Goal: Task Accomplishment & Management: Use online tool/utility

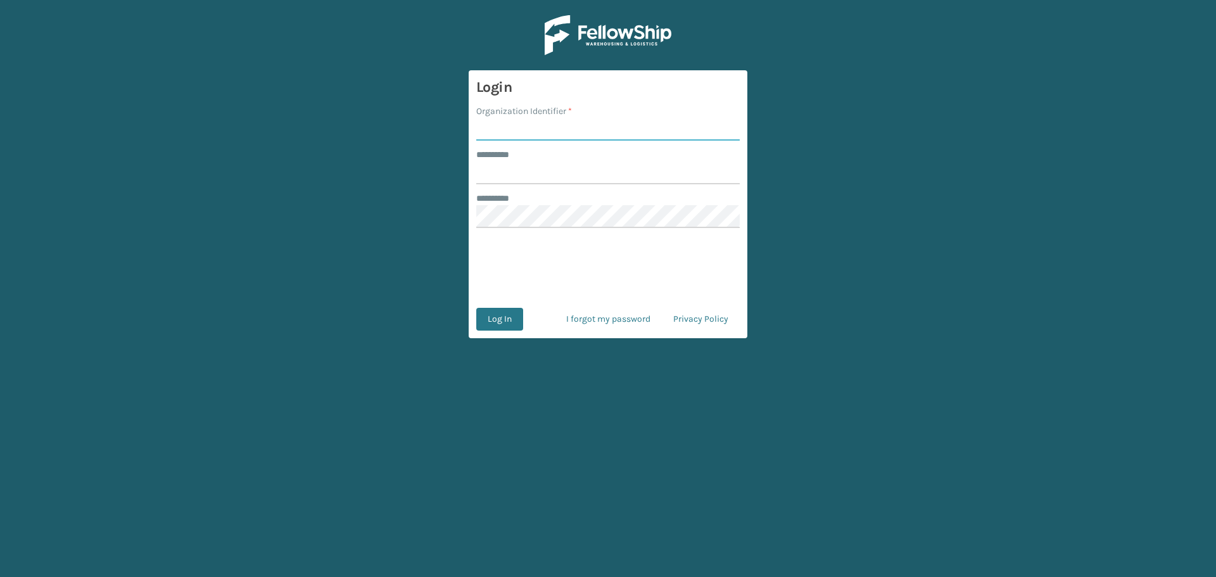
click at [573, 129] on input "Organization Identifier *" at bounding box center [607, 129] width 263 height 23
type input "fellowship - east"
click at [574, 173] on input "******** *" at bounding box center [607, 172] width 263 height 23
type input "****"
click at [476, 308] on button "Log In" at bounding box center [499, 319] width 47 height 23
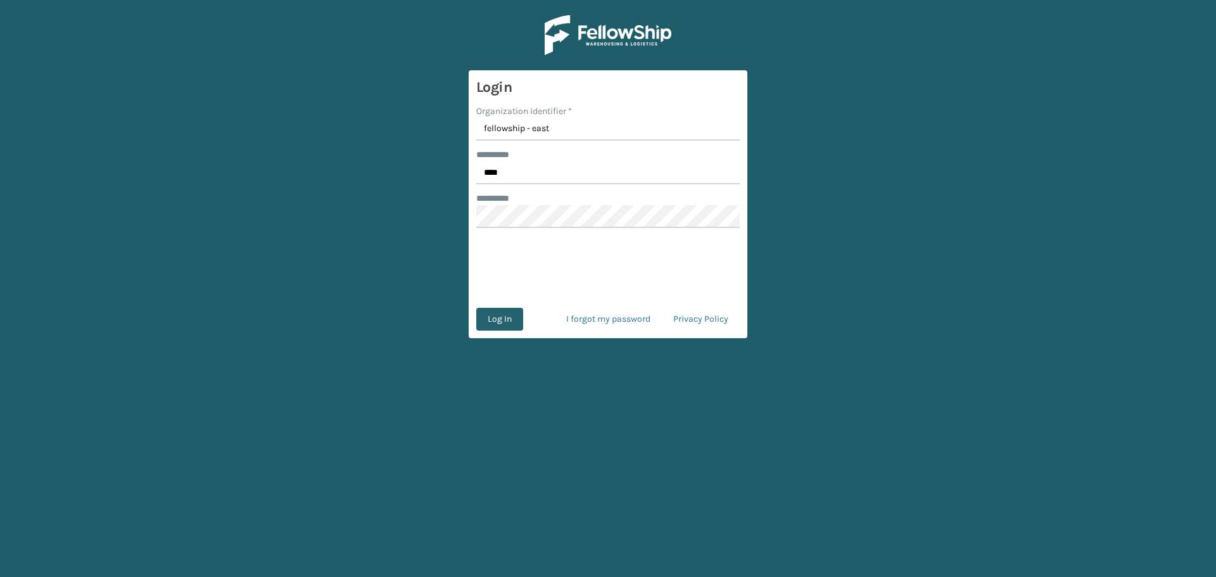
click at [501, 311] on button "Log In" at bounding box center [499, 319] width 47 height 23
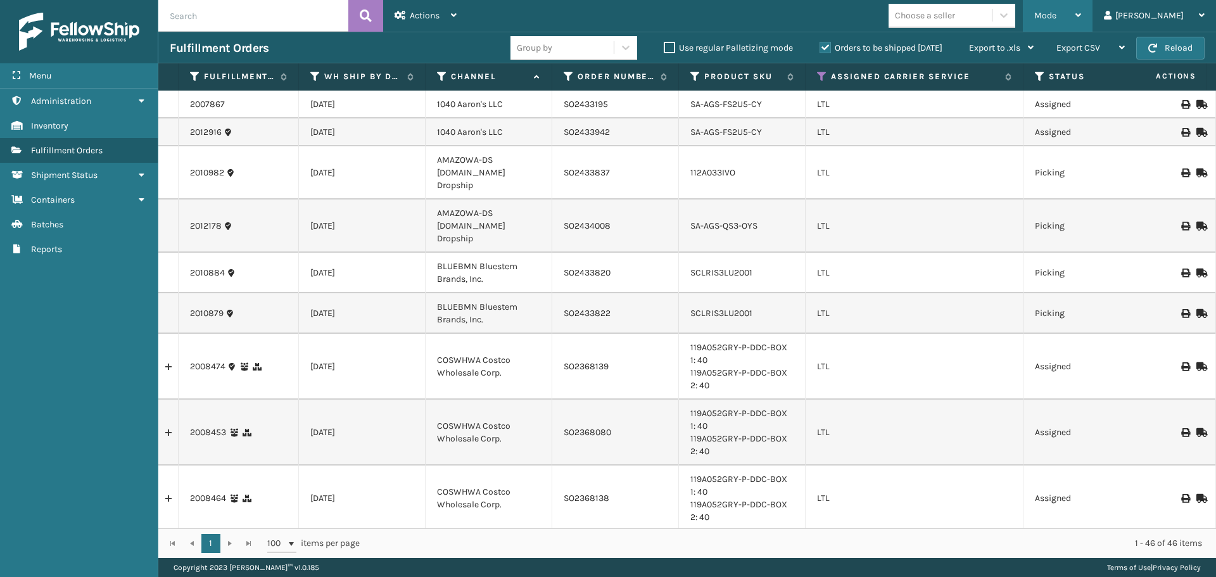
click at [1081, 24] on div "Mode" at bounding box center [1057, 16] width 47 height 32
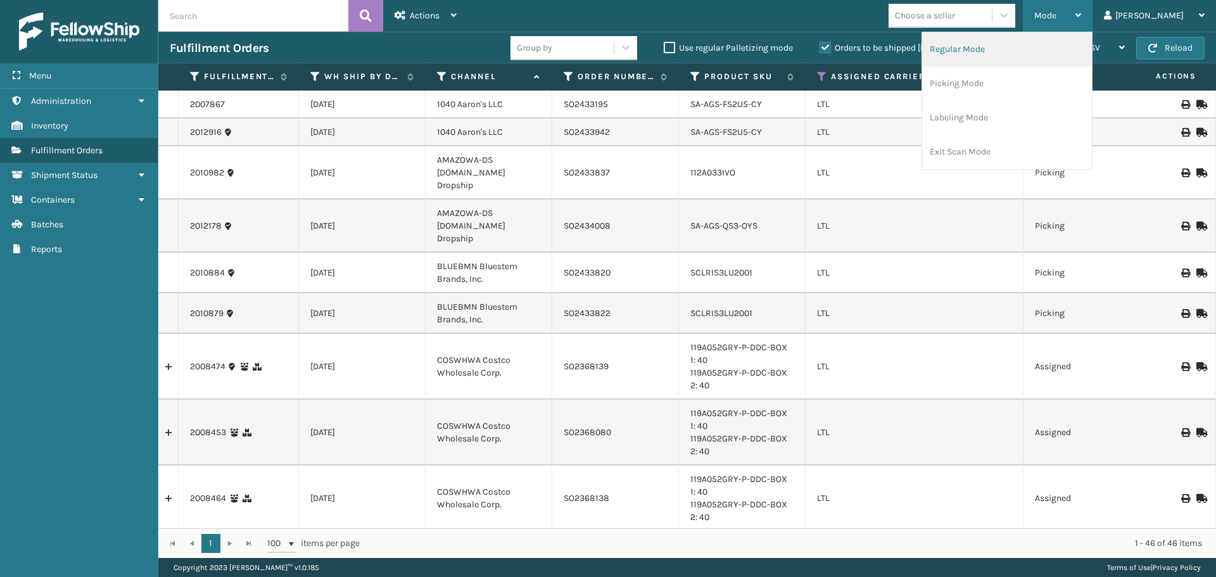
click at [1079, 39] on li "Regular Mode" at bounding box center [1007, 49] width 170 height 34
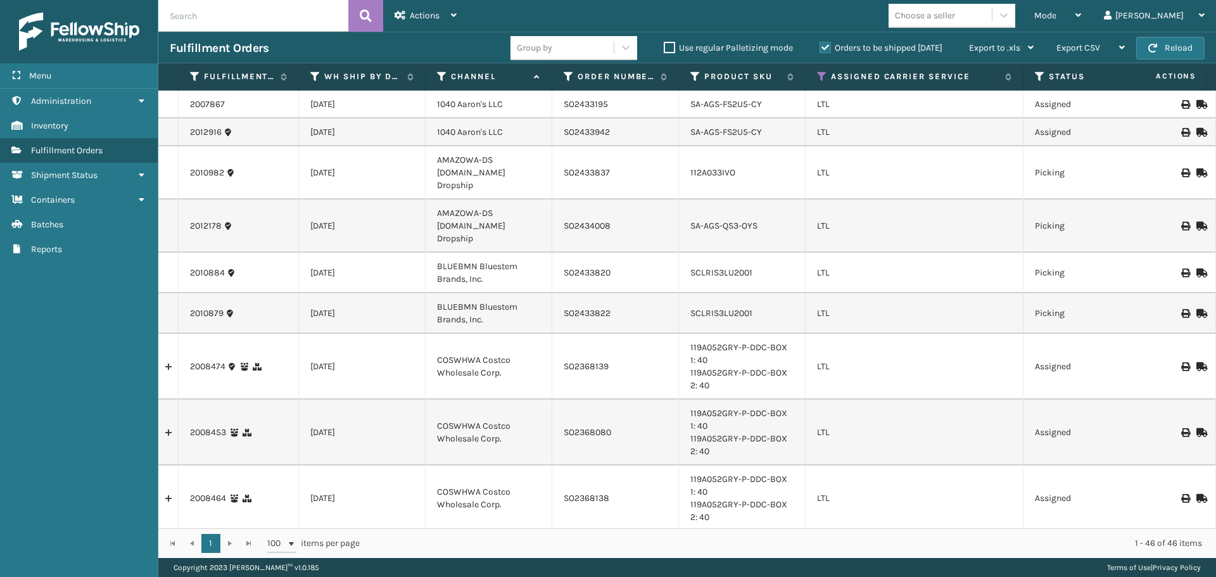
click at [562, 77] on th "Order Number" at bounding box center [615, 76] width 127 height 27
click at [565, 75] on icon at bounding box center [569, 76] width 10 height 11
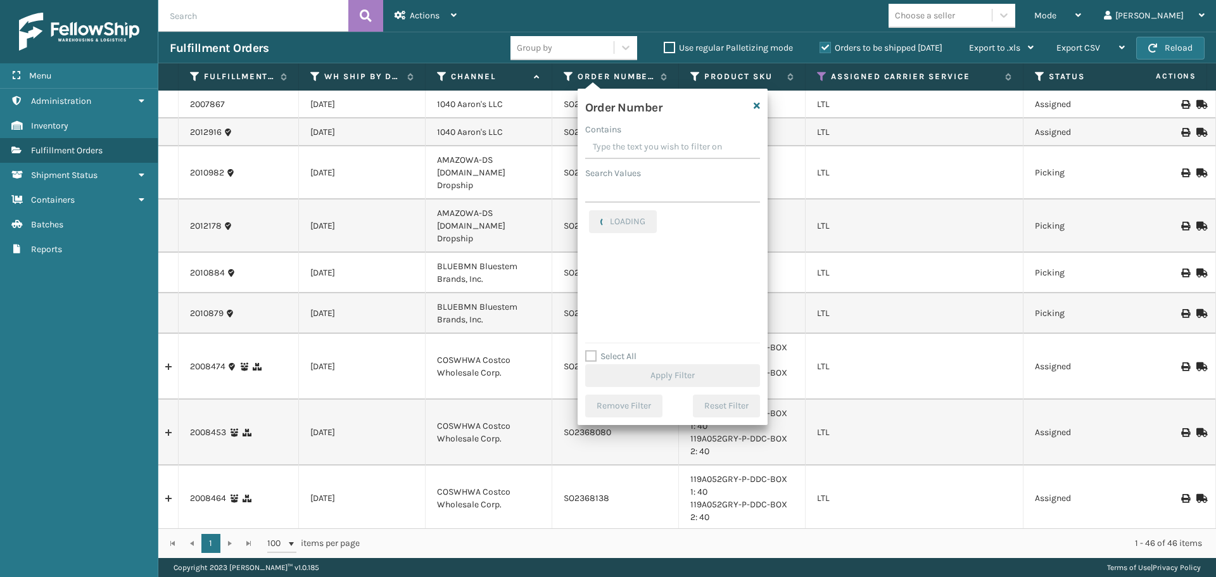
click at [607, 151] on input "Contains" at bounding box center [672, 147] width 175 height 23
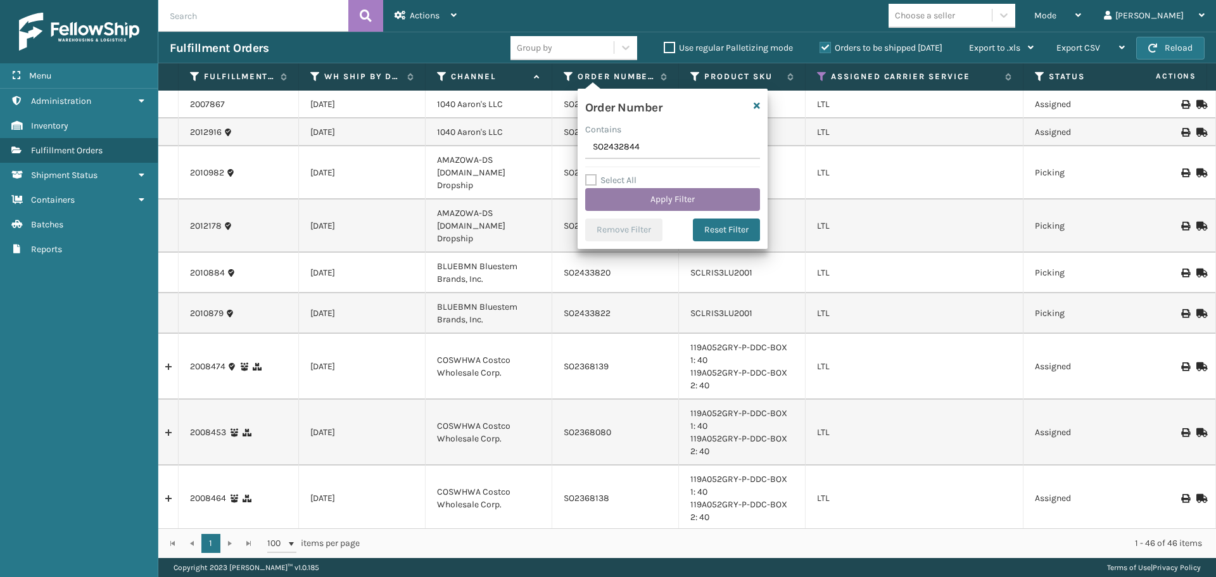
type input "SO2432844"
click at [632, 203] on button "Apply Filter" at bounding box center [672, 199] width 175 height 23
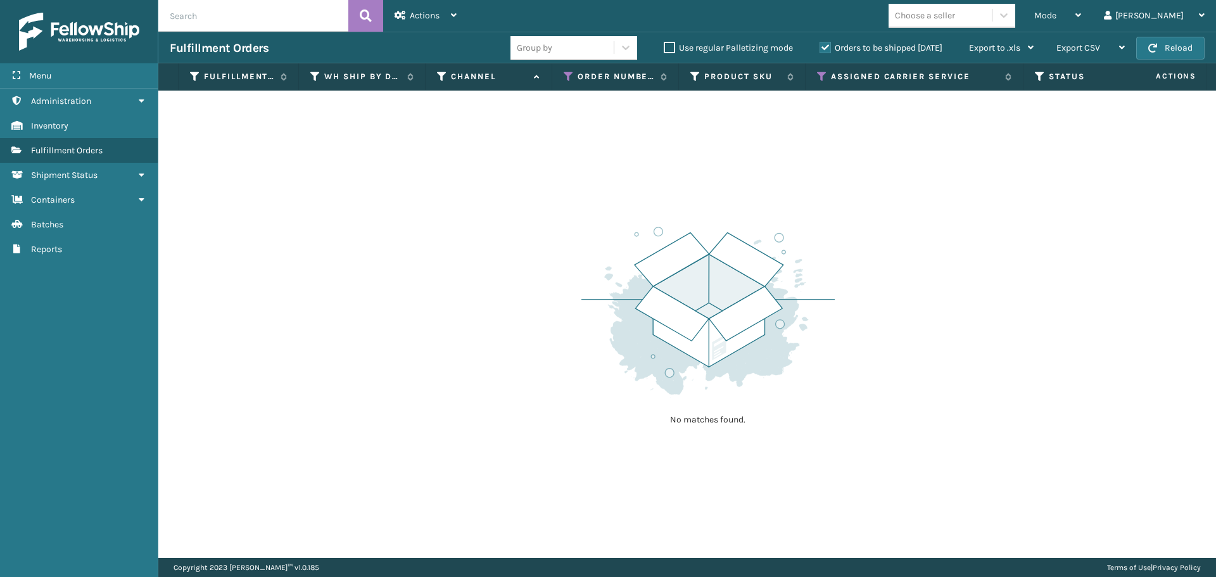
click at [810, 79] on th "Assigned Carrier Service" at bounding box center [914, 76] width 218 height 27
click at [824, 72] on icon at bounding box center [822, 76] width 10 height 11
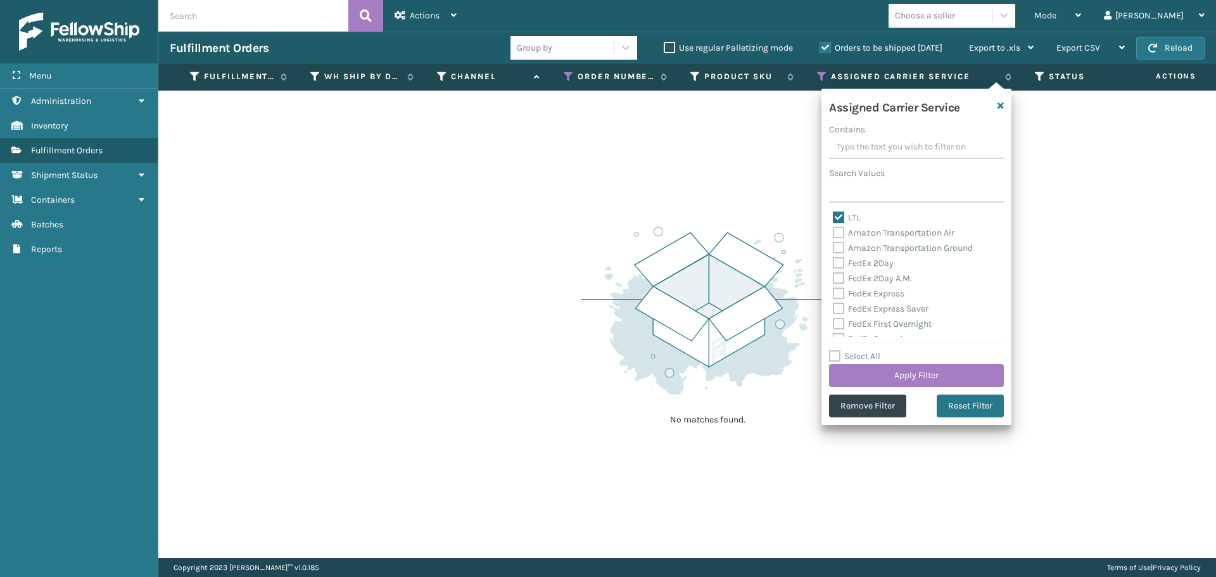
click at [836, 354] on label "Select All" at bounding box center [854, 356] width 51 height 11
click at [836, 350] on input "Select All" at bounding box center [924, 349] width 190 height 1
checkbox input "true"
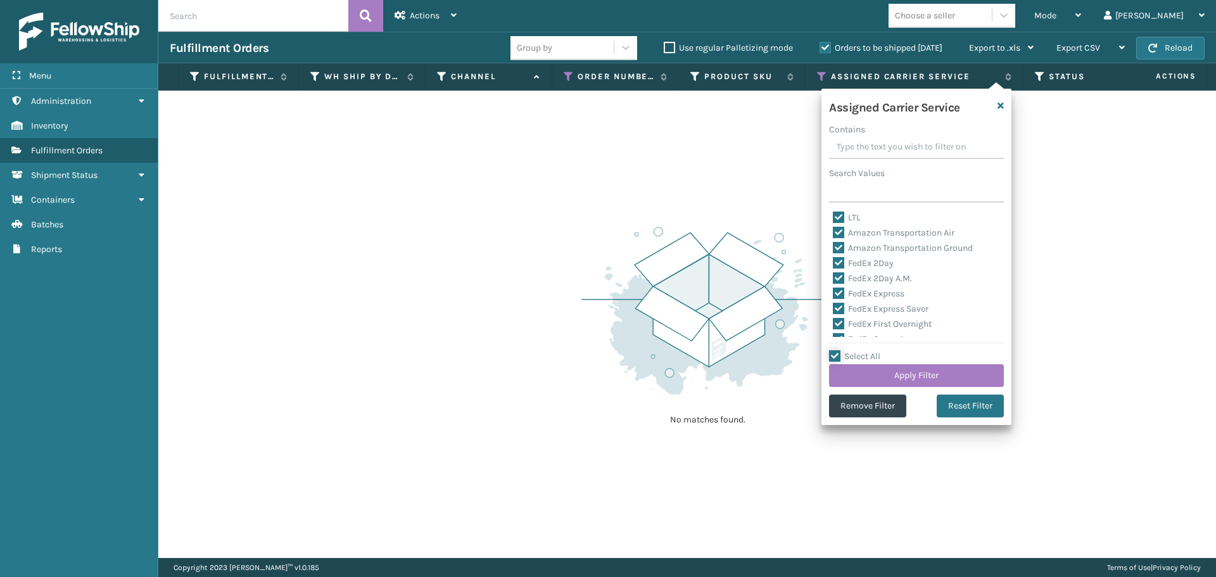
checkbox input "true"
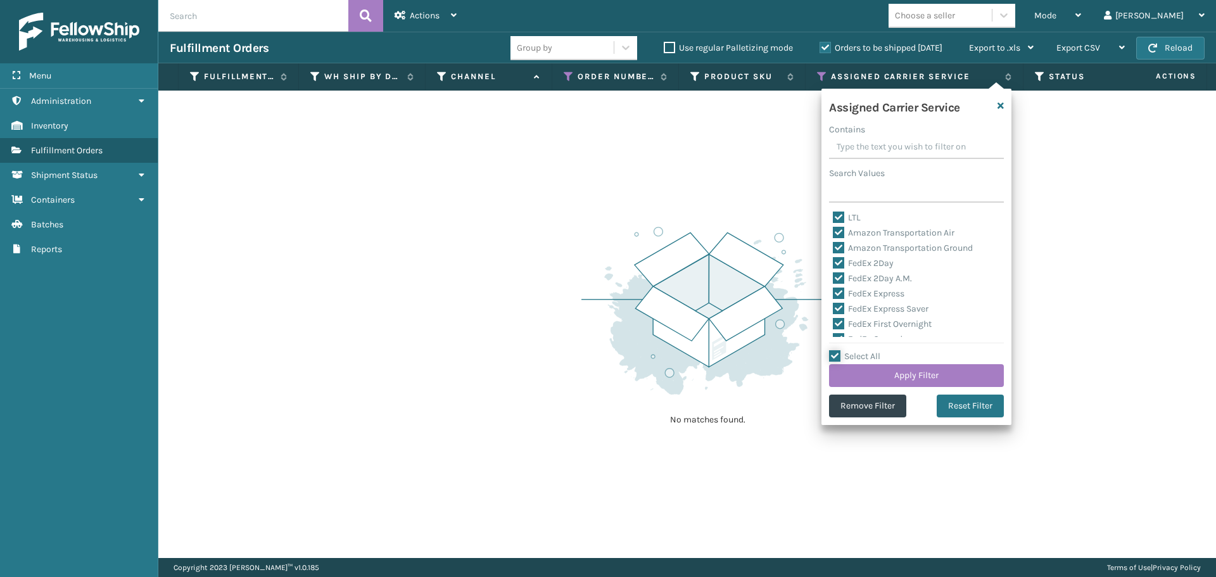
checkbox input "true"
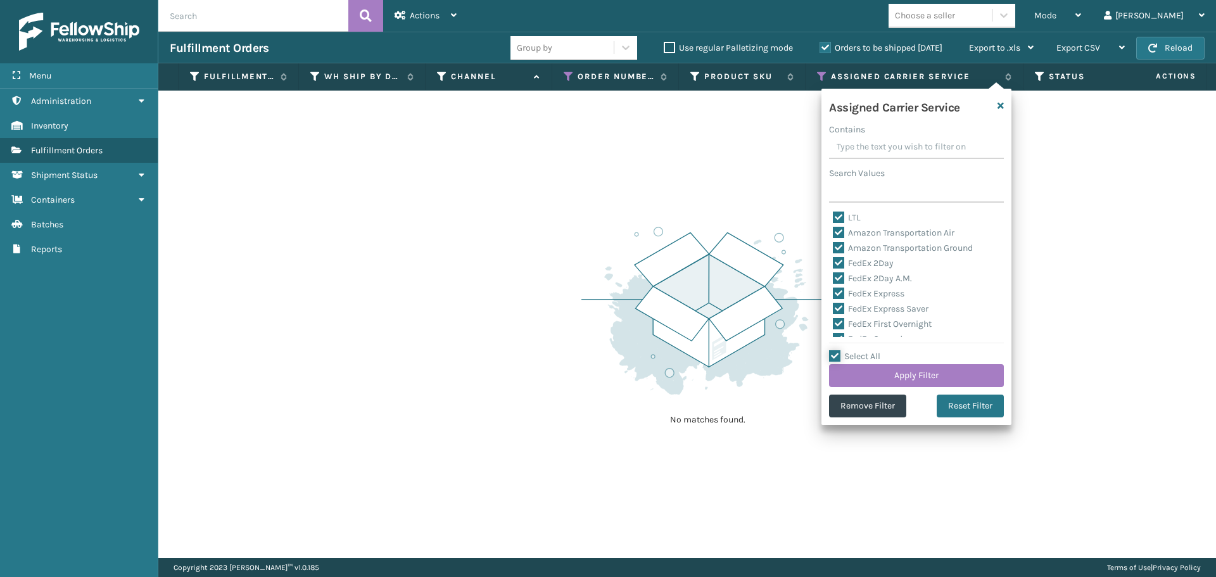
checkbox input "true"
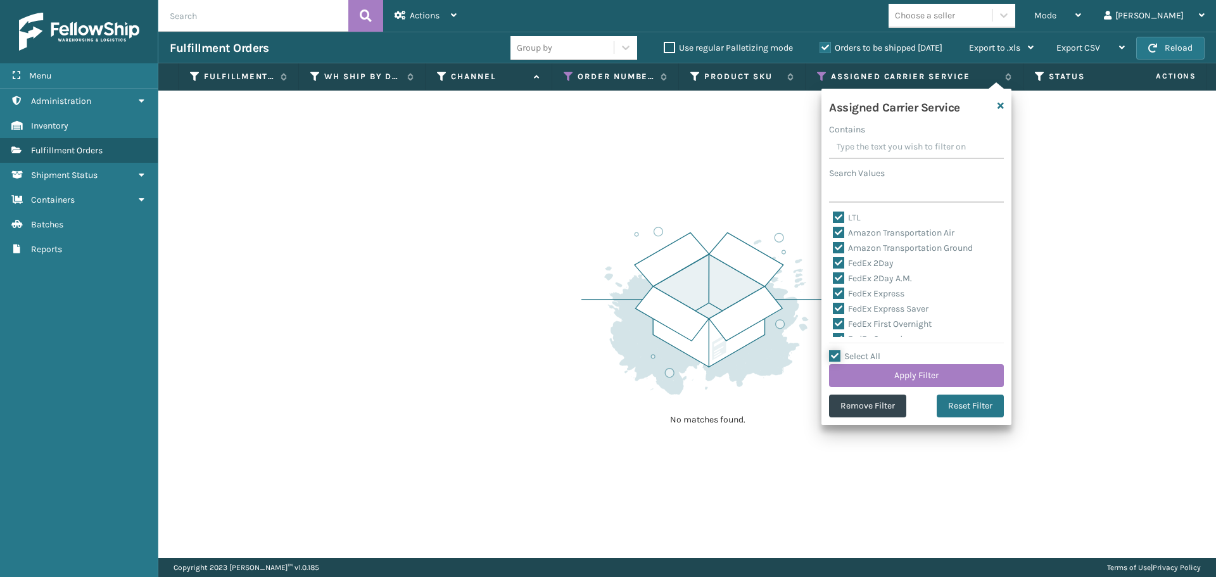
checkbox input "true"
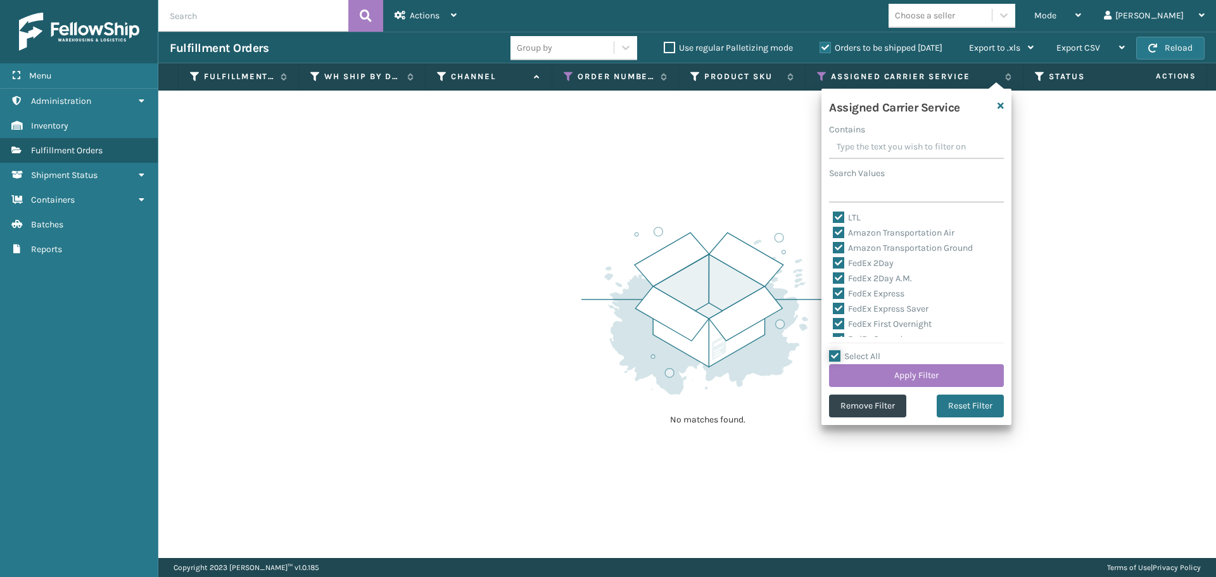
checkbox input "true"
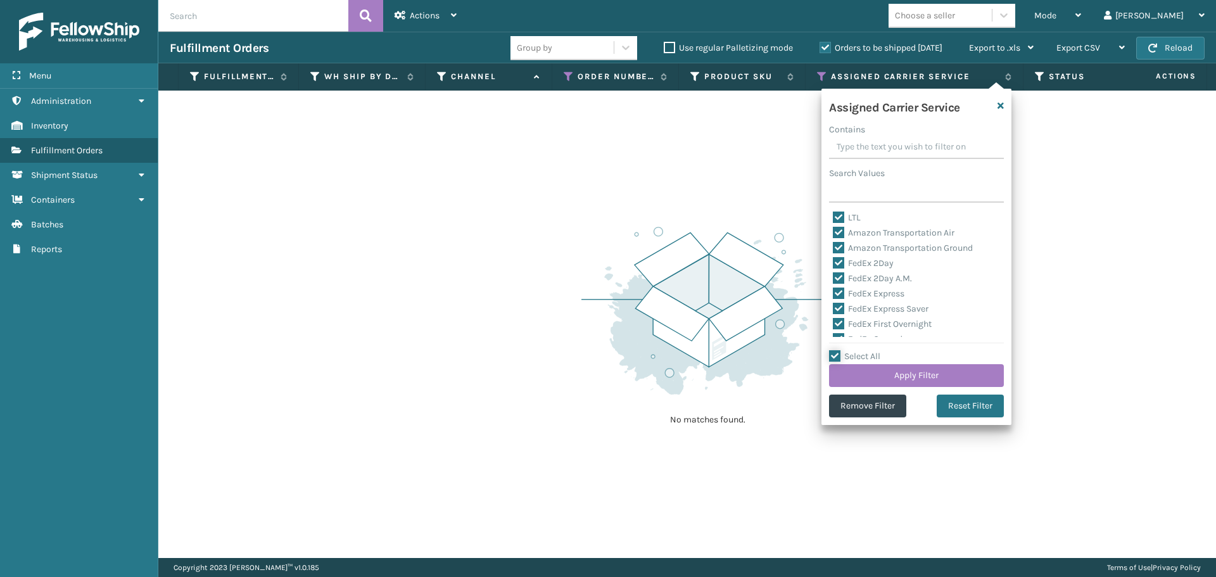
checkbox input "true"
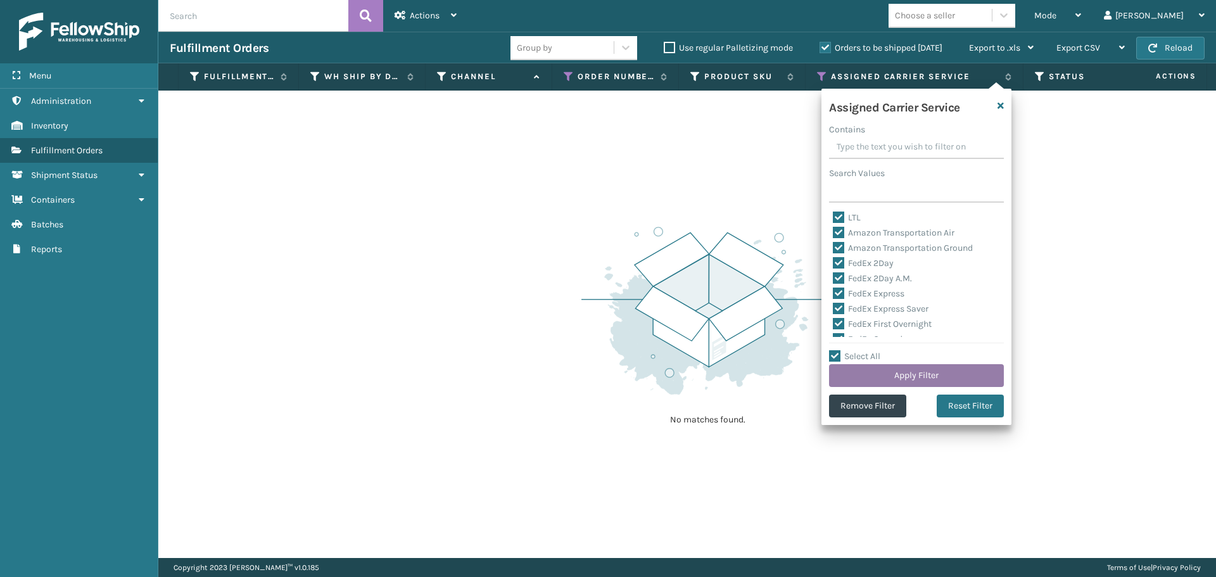
click at [847, 370] on button "Apply Filter" at bounding box center [916, 375] width 175 height 23
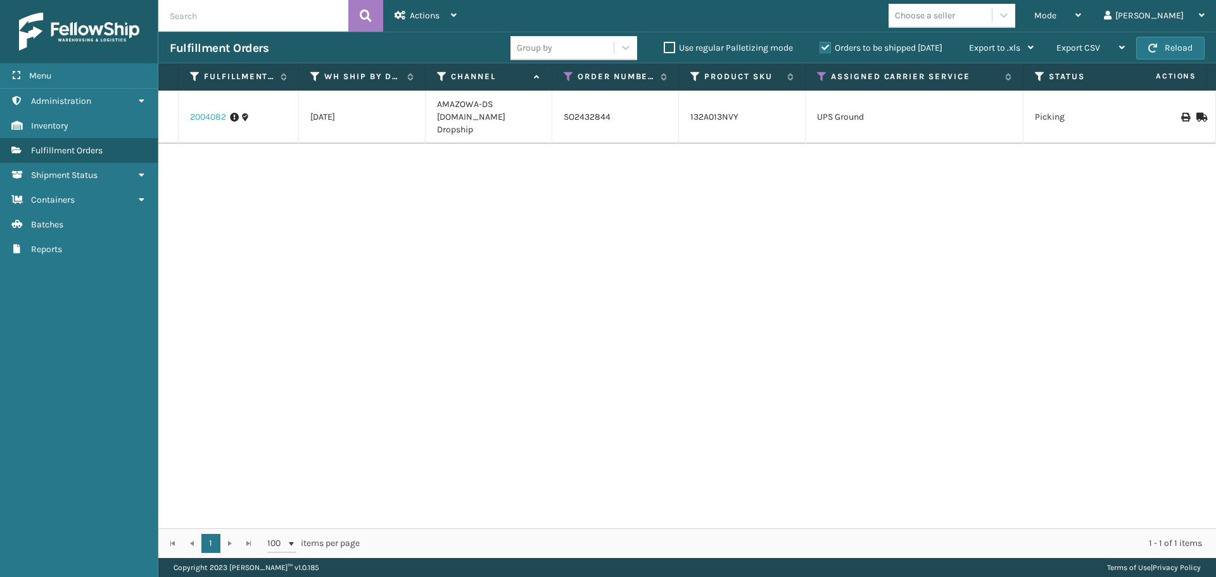
click at [212, 111] on link "2004082" at bounding box center [208, 117] width 36 height 13
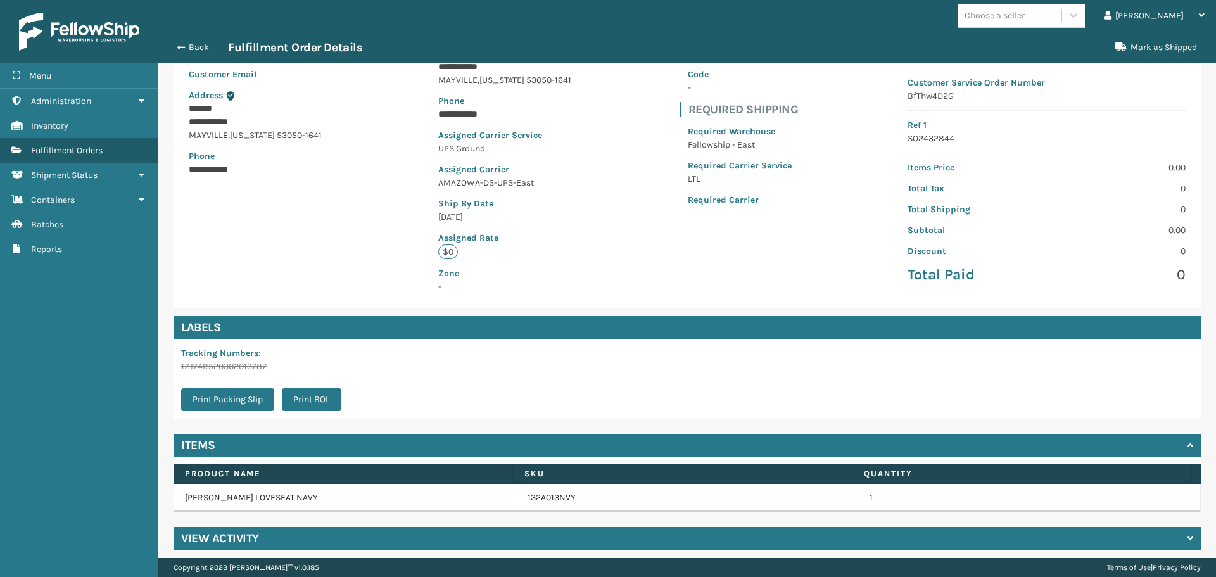
scroll to position [149, 0]
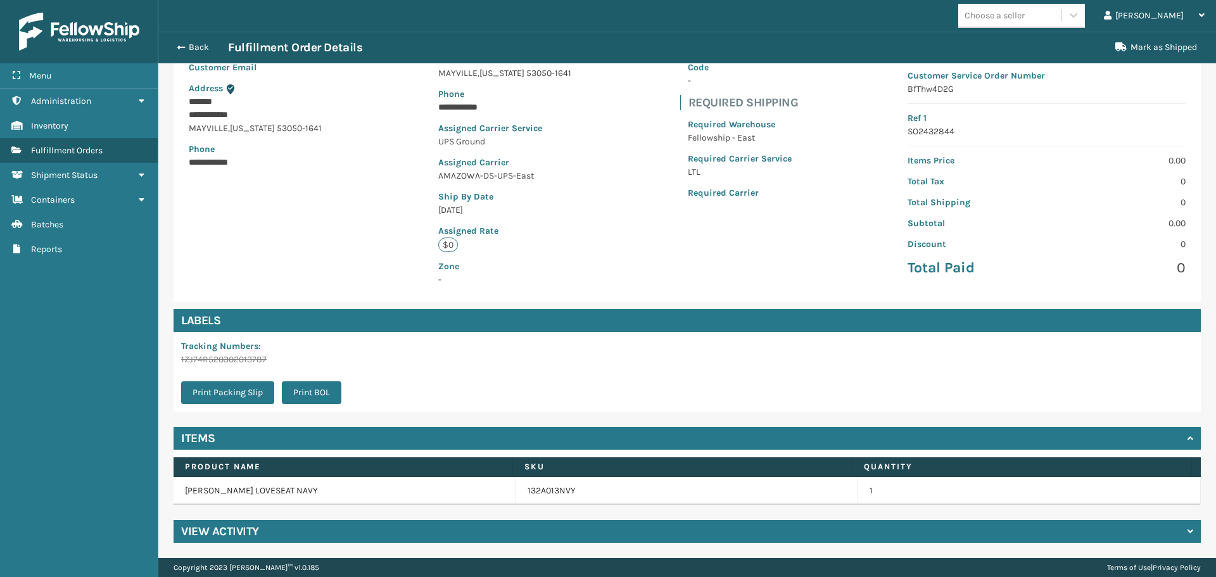
click at [239, 532] on h4 "View Activity" at bounding box center [220, 531] width 78 height 15
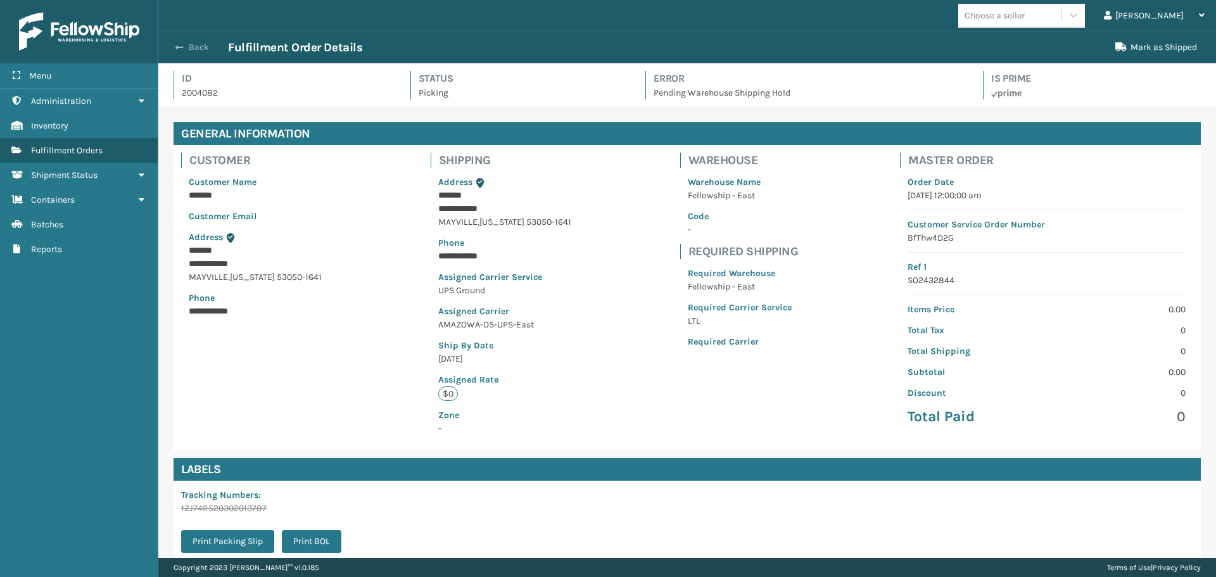
click at [192, 48] on button "Back" at bounding box center [199, 47] width 58 height 11
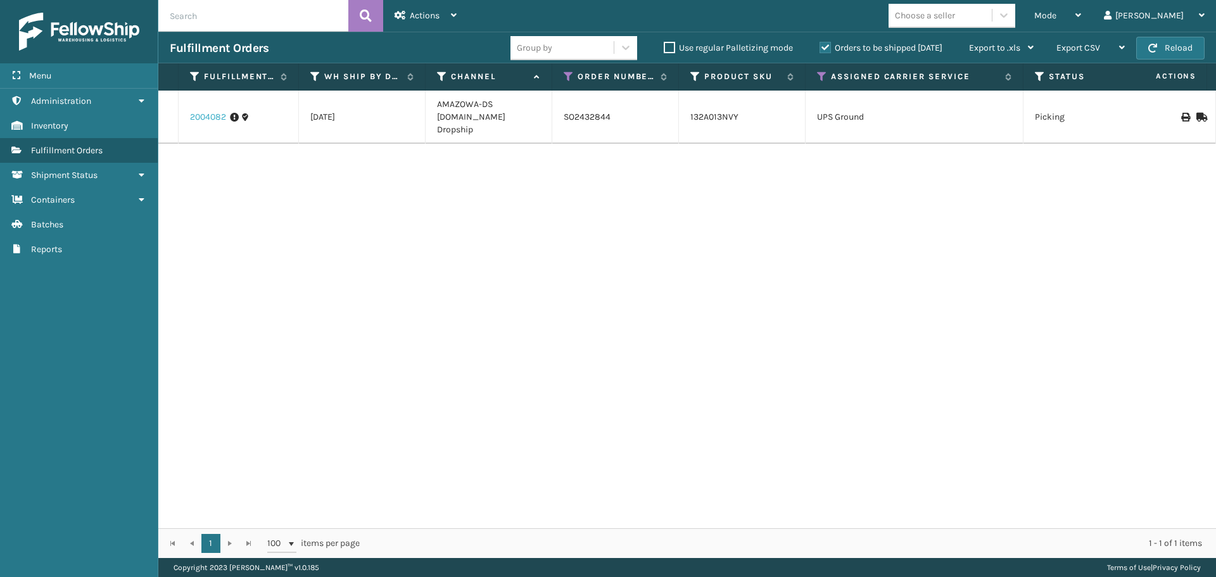
click at [206, 111] on link "2004082" at bounding box center [208, 117] width 36 height 13
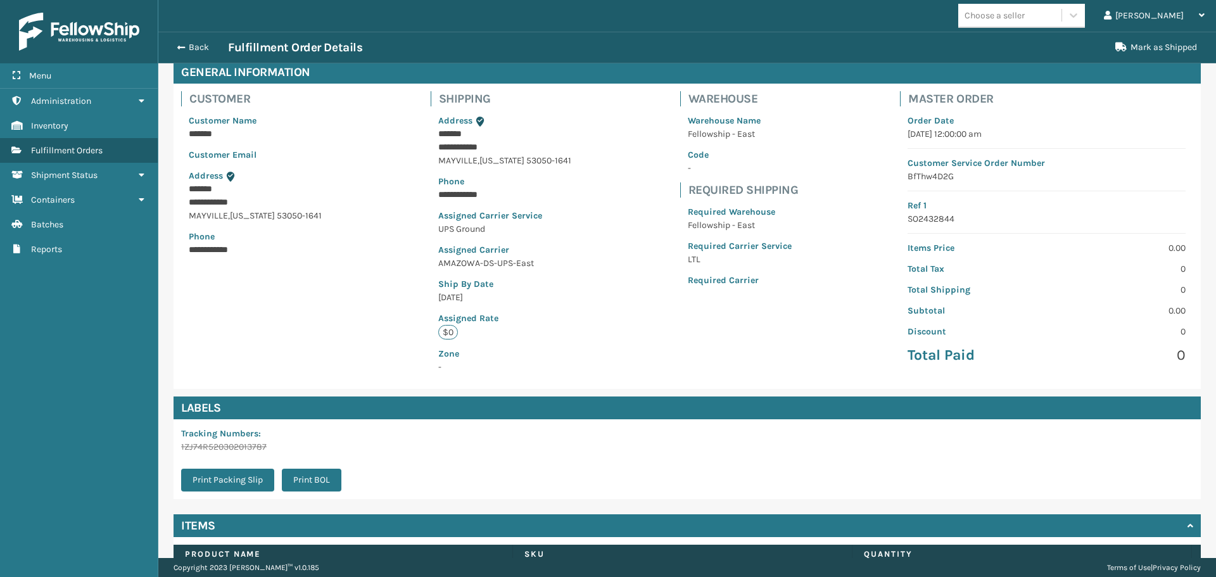
scroll to position [149, 0]
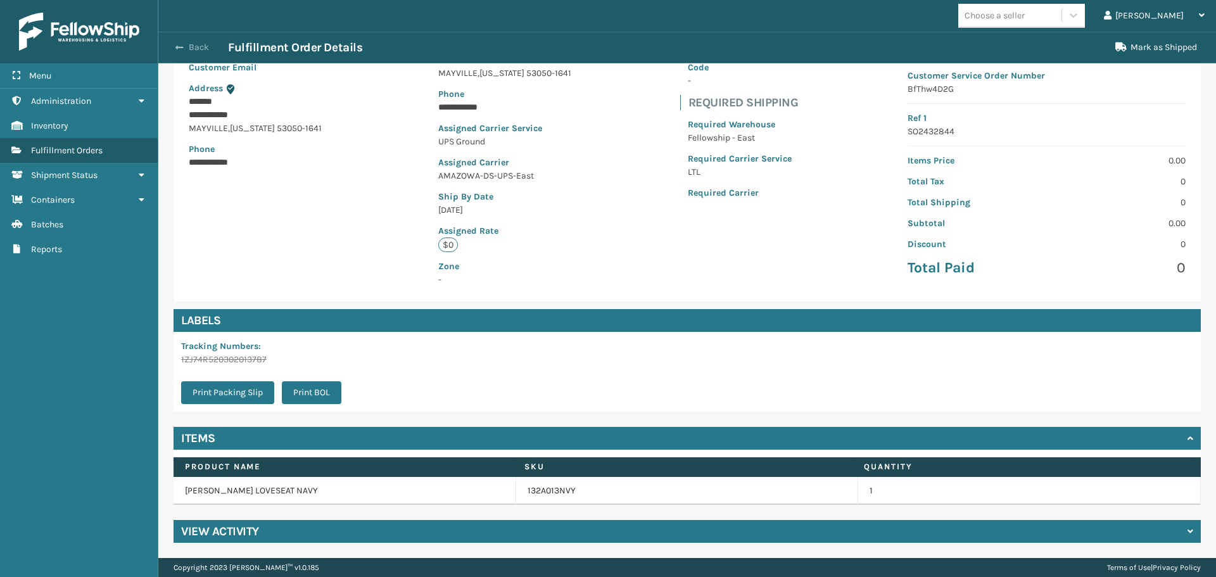
click at [194, 42] on button "Back" at bounding box center [199, 47] width 58 height 11
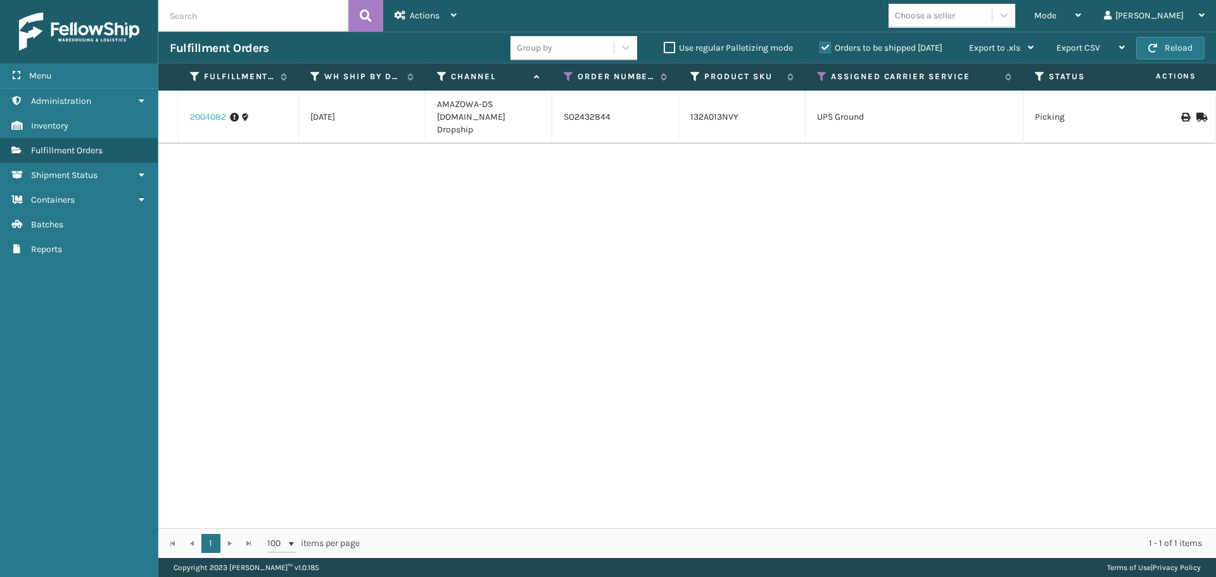
click at [220, 111] on link "2004082" at bounding box center [208, 117] width 36 height 13
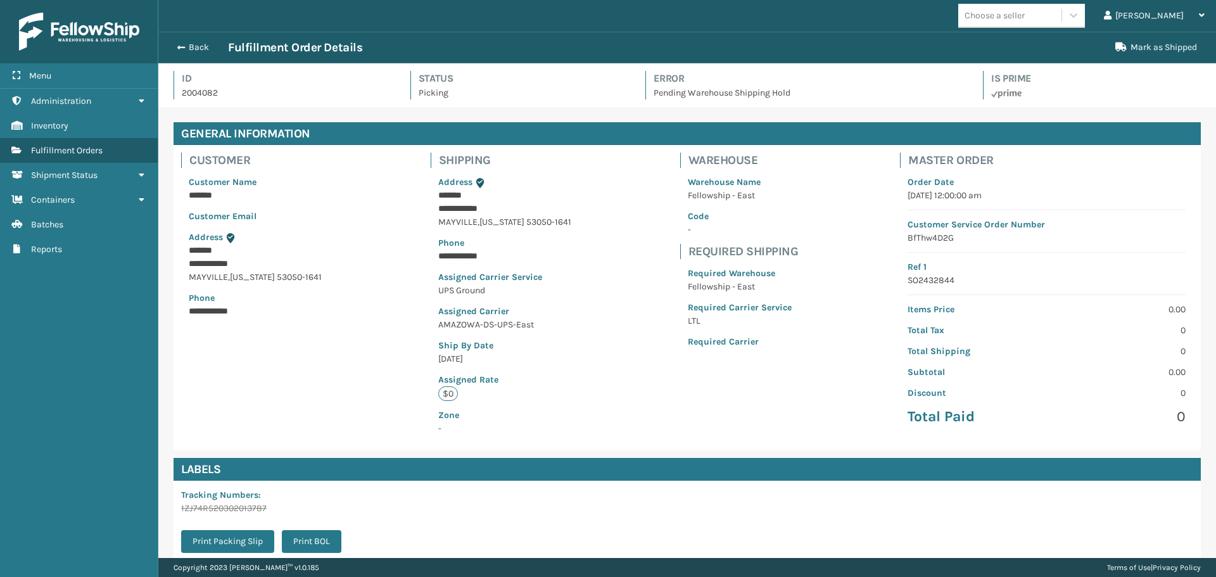
scroll to position [30, 1057]
drag, startPoint x: 676, startPoint y: 301, endPoint x: 800, endPoint y: 312, distance: 124.6
click at [800, 312] on div "Warehouse Warehouse Name Fellowship - East Code - Required Shipping Required Wa…" at bounding box center [739, 262] width 134 height 234
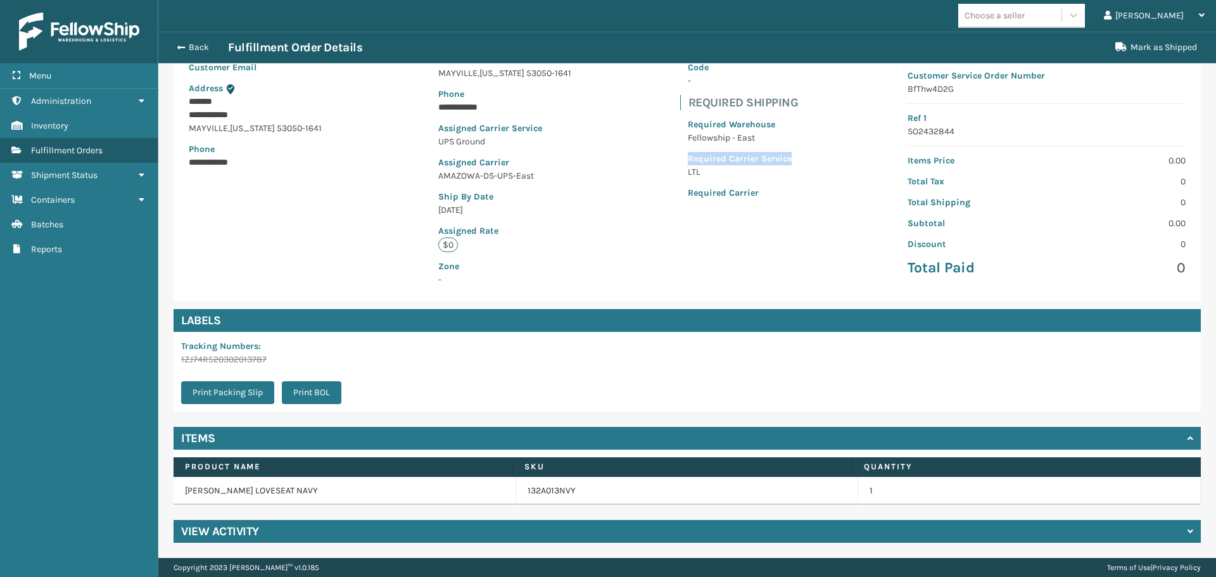
scroll to position [0, 0]
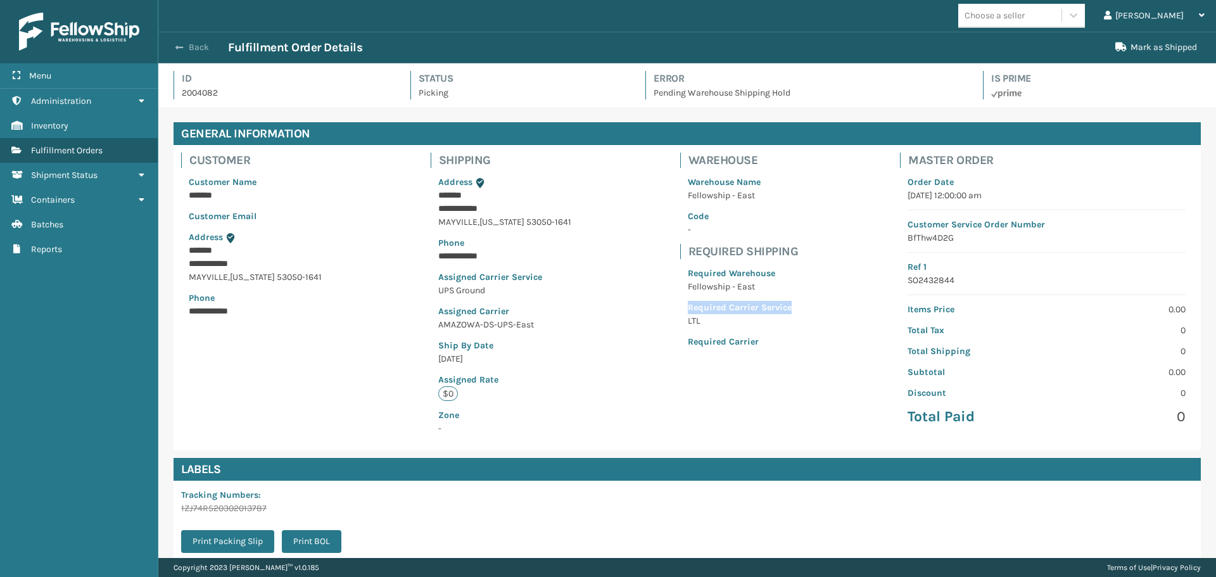
click at [201, 50] on button "Back" at bounding box center [199, 47] width 58 height 11
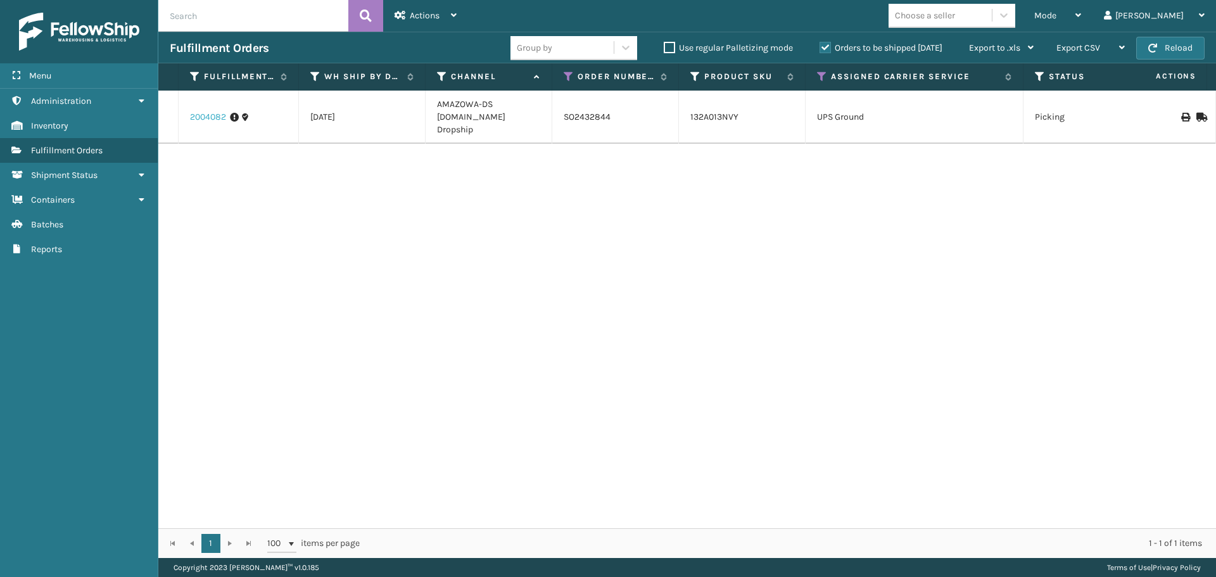
click at [210, 111] on link "2004082" at bounding box center [208, 117] width 36 height 13
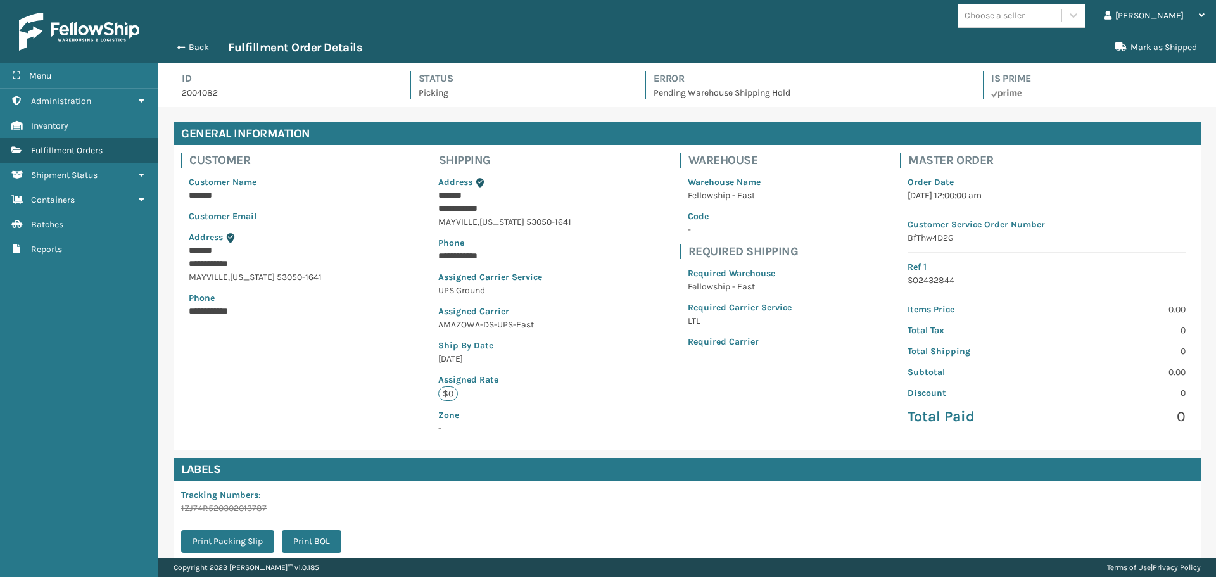
scroll to position [63286, 62259]
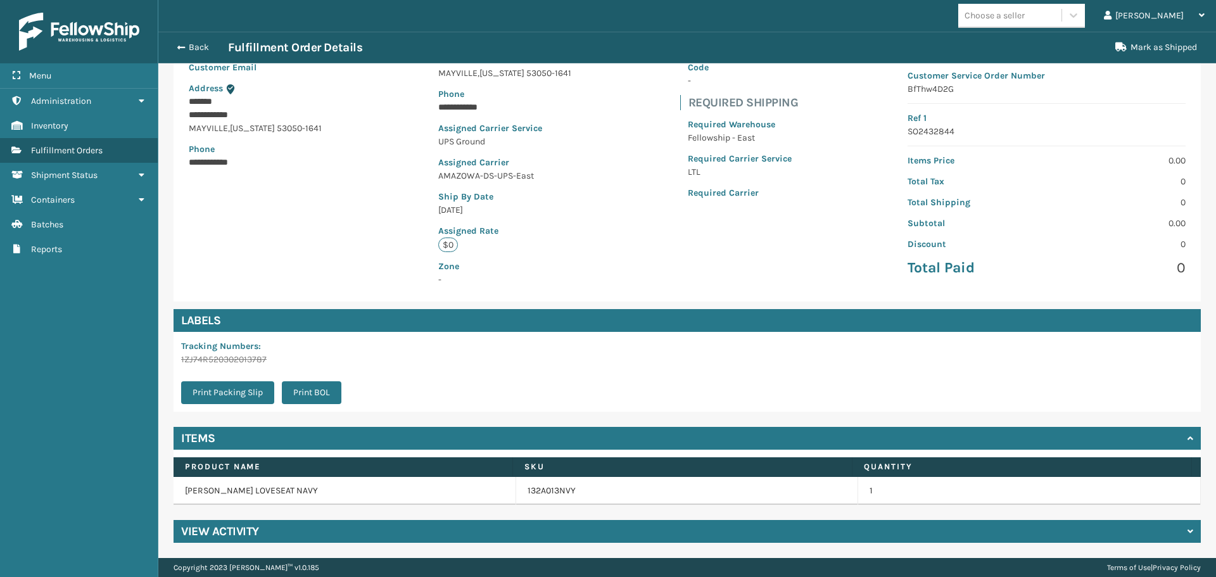
click at [285, 526] on div "View Activity" at bounding box center [686, 531] width 1027 height 23
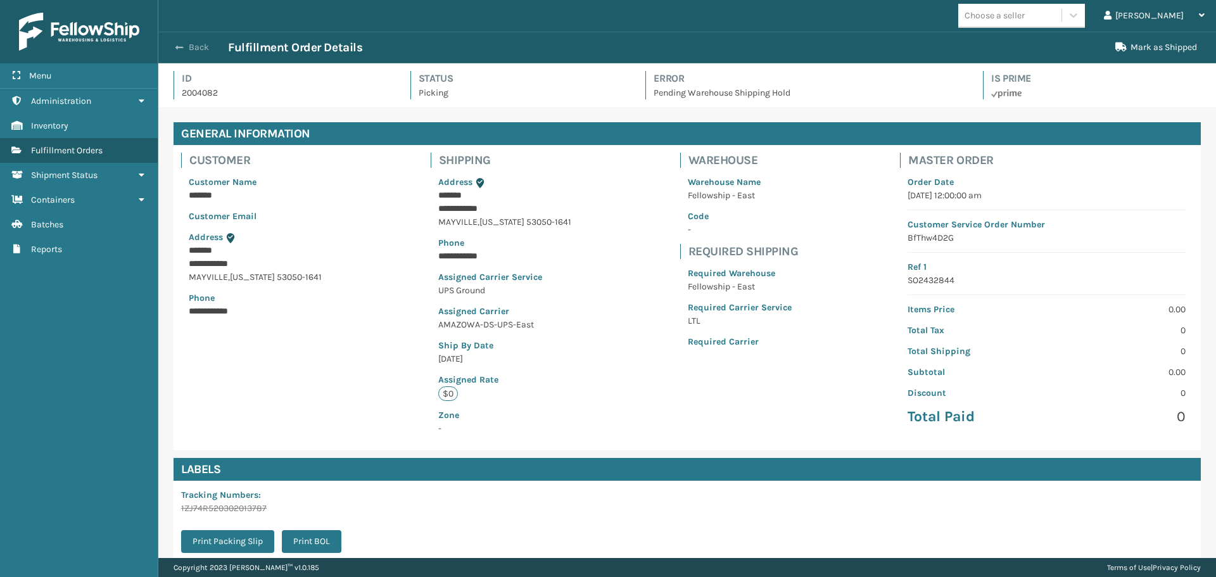
click at [194, 52] on button "Back" at bounding box center [199, 47] width 58 height 11
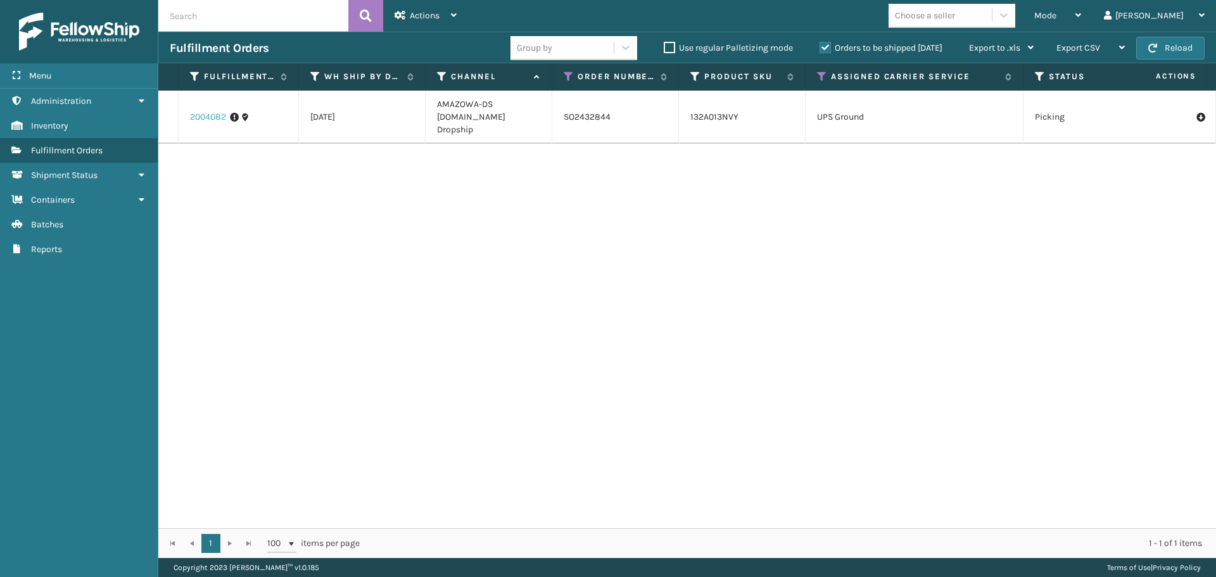
click at [212, 112] on link "2004082" at bounding box center [208, 117] width 36 height 13
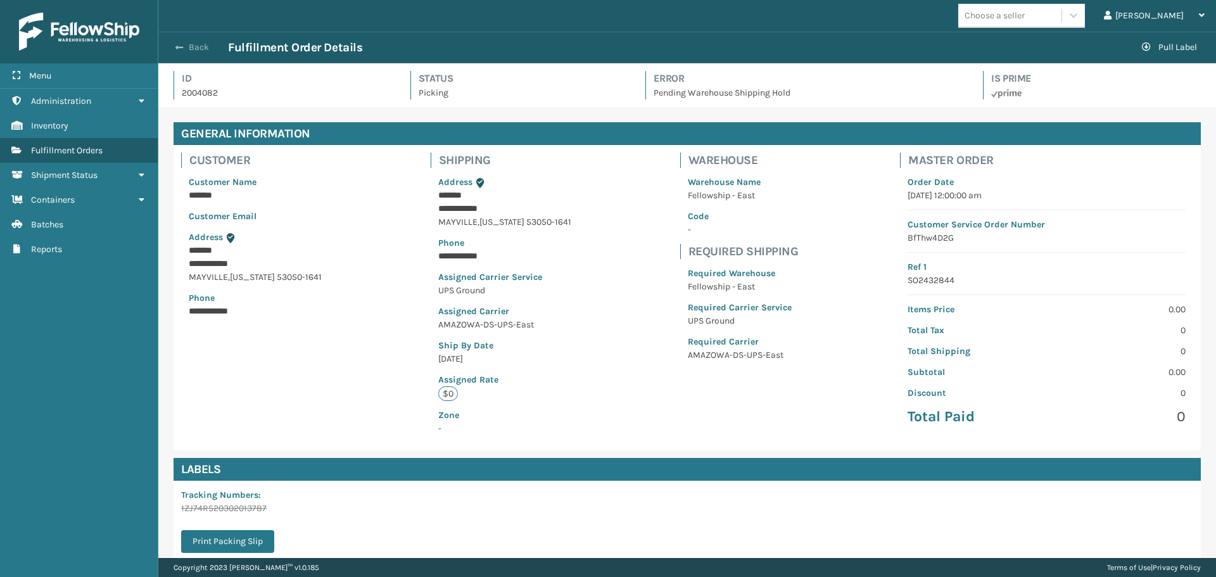
click at [178, 50] on span "button" at bounding box center [179, 47] width 8 height 9
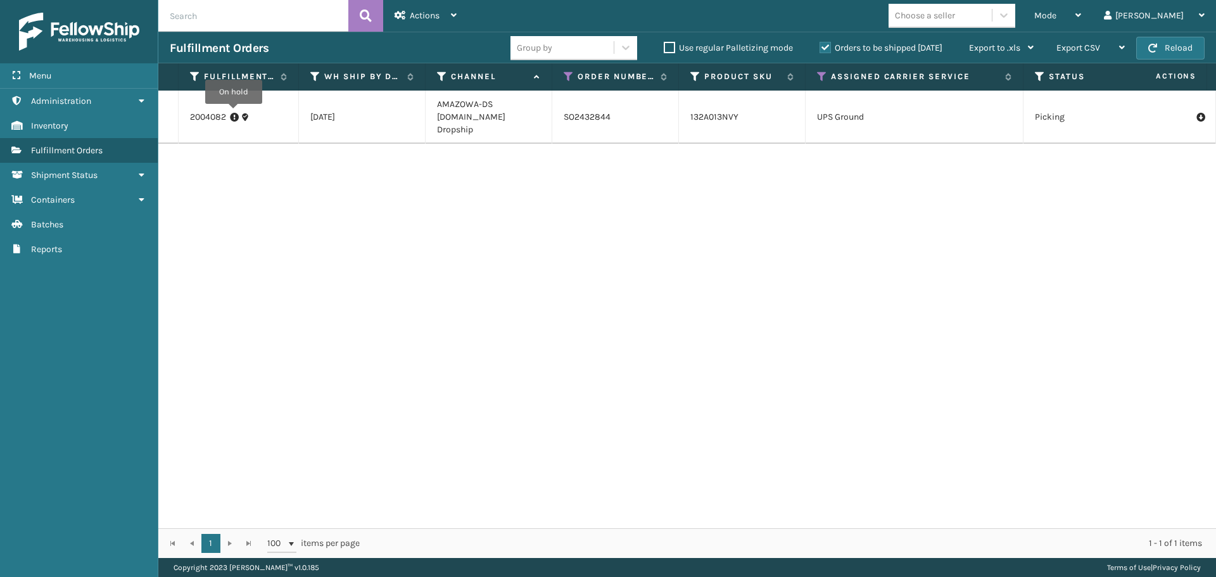
click at [234, 113] on icon at bounding box center [234, 117] width 9 height 13
click at [664, 530] on div "1 1 100 items per page 1 - 1 of 1 items" at bounding box center [686, 543] width 1057 height 30
click at [232, 111] on icon at bounding box center [234, 117] width 9 height 13
click at [211, 111] on link "2004082" at bounding box center [208, 117] width 36 height 13
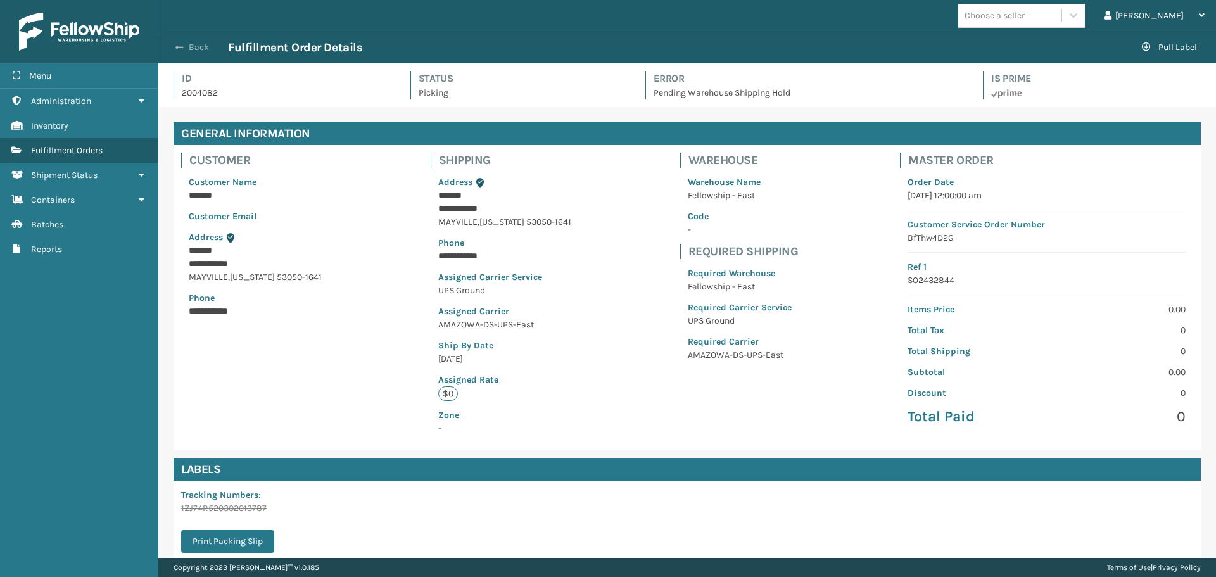
click at [191, 46] on button "Back" at bounding box center [199, 47] width 58 height 11
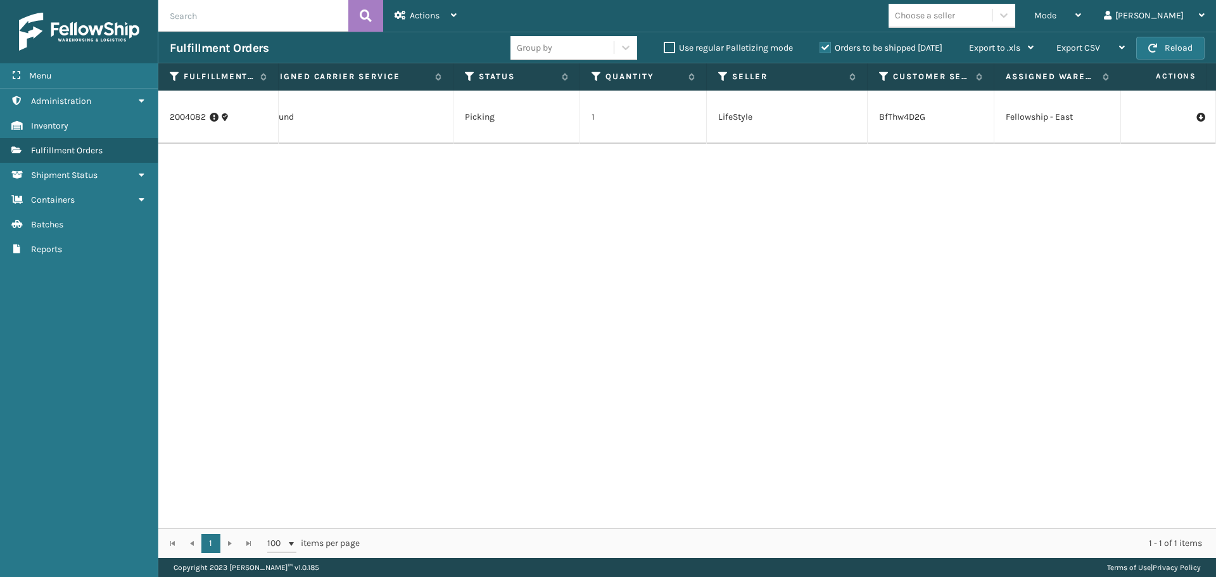
scroll to position [0, 724]
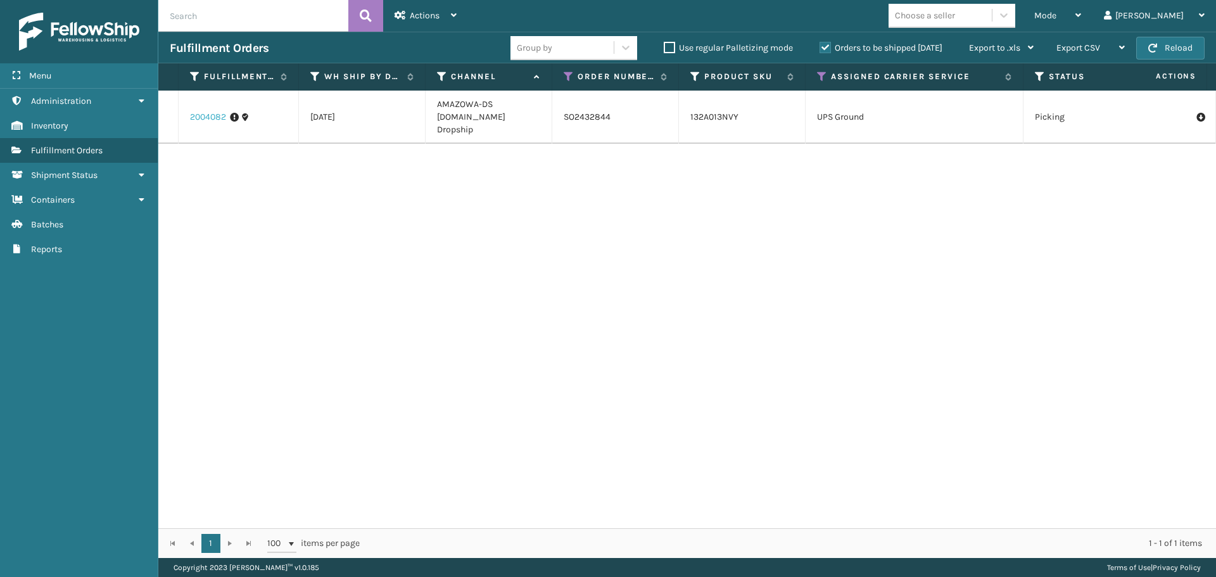
click at [210, 113] on link "2004082" at bounding box center [208, 117] width 36 height 13
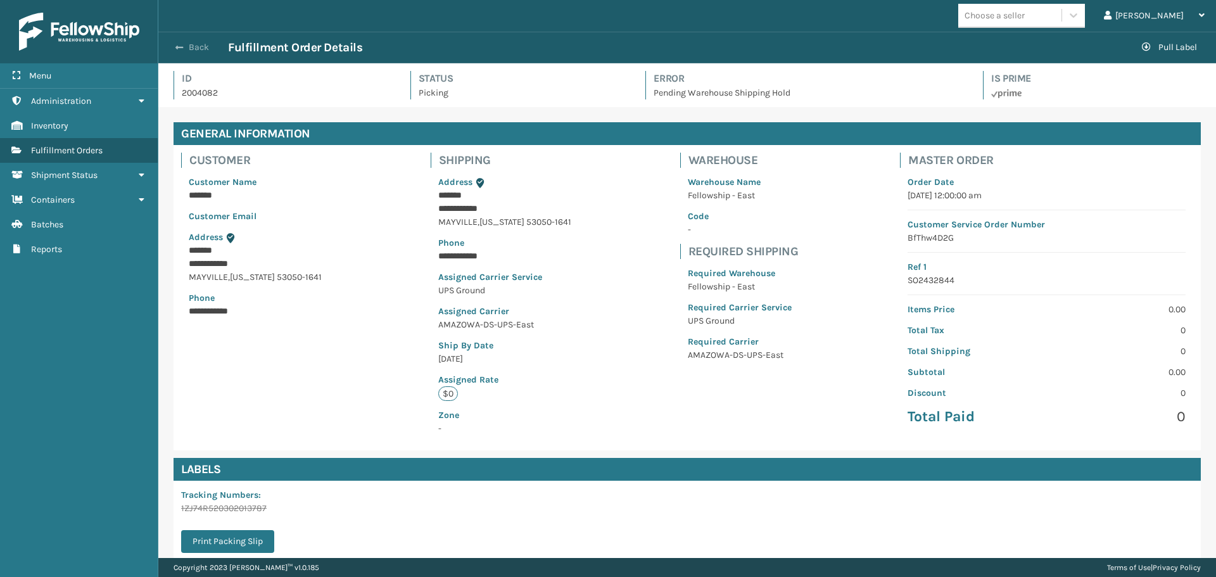
click at [196, 43] on button "Back" at bounding box center [199, 47] width 58 height 11
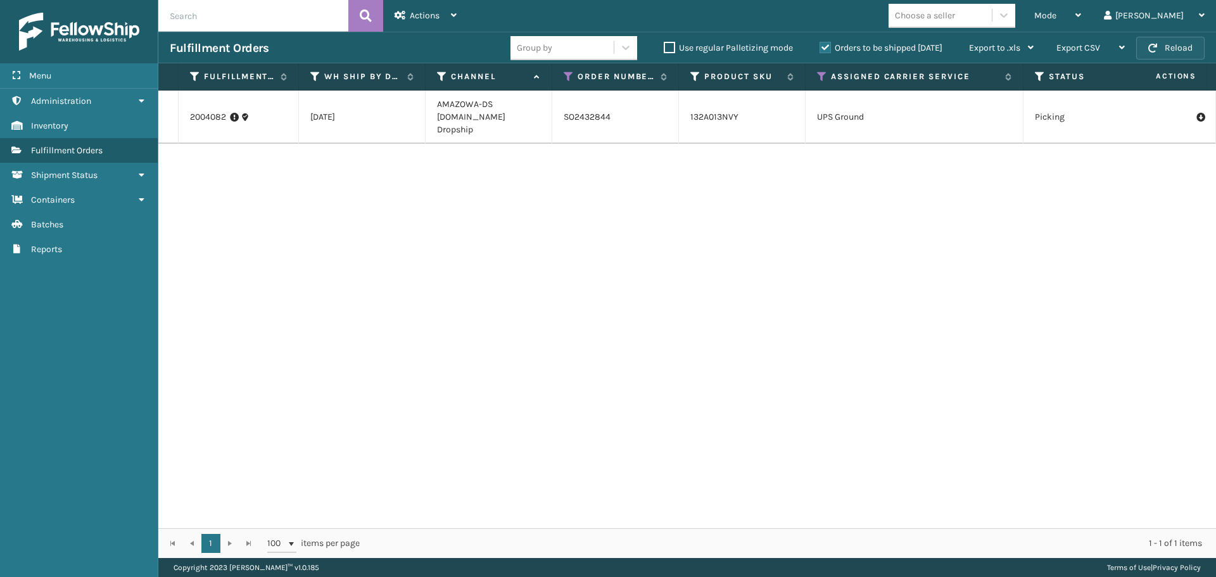
click at [1180, 44] on button "Reload" at bounding box center [1170, 48] width 68 height 23
click at [1196, 111] on icon at bounding box center [1200, 117] width 8 height 13
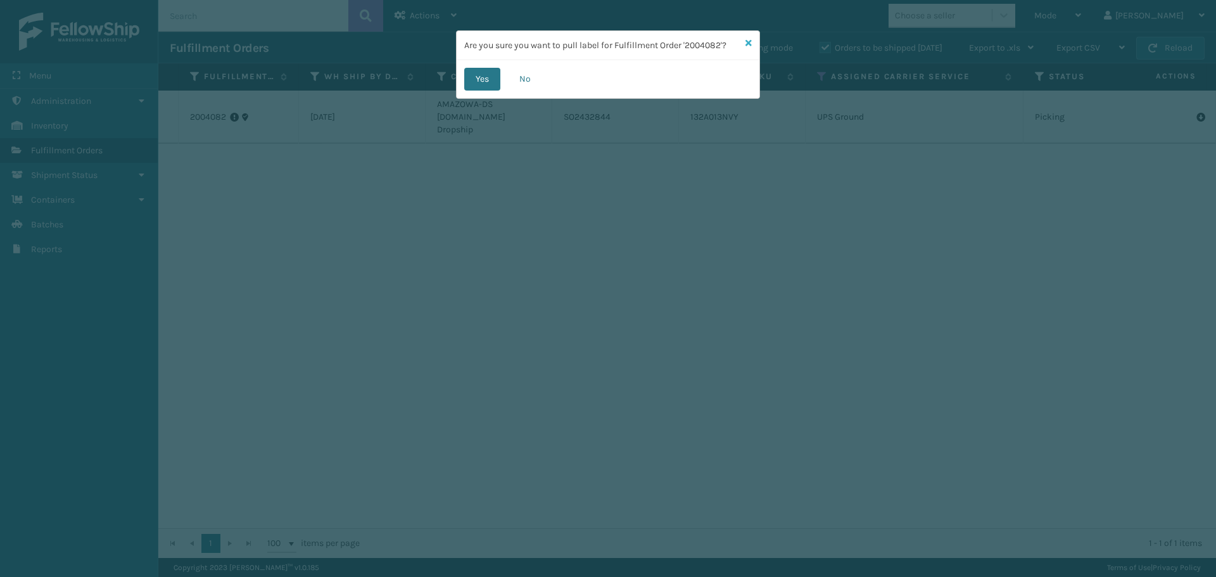
click at [749, 46] on icon at bounding box center [748, 43] width 6 height 9
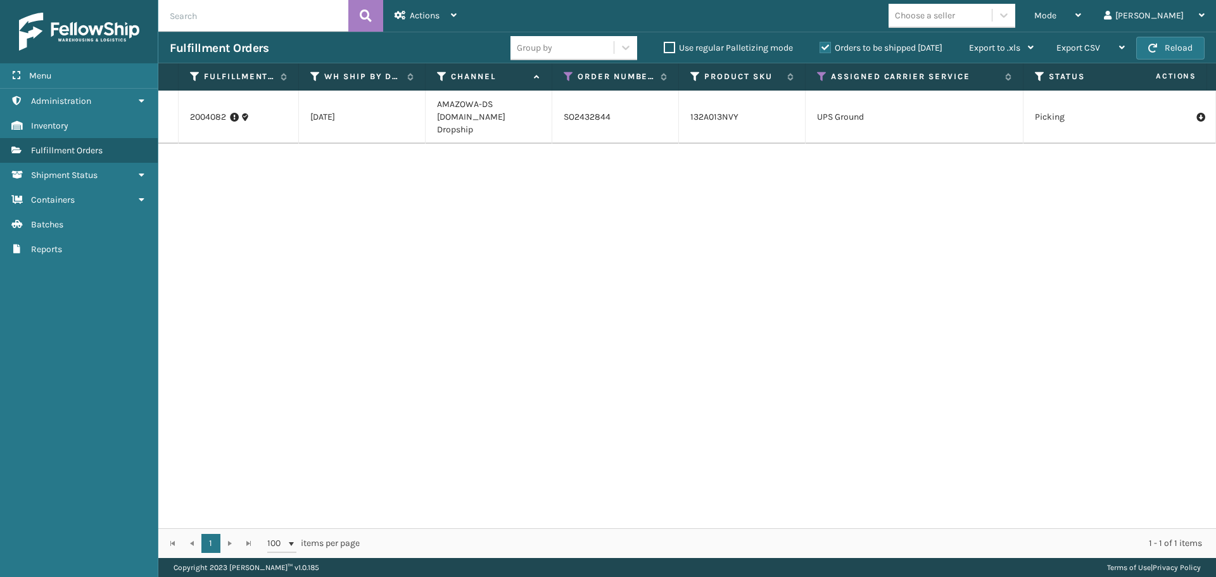
click at [186, 108] on td "2004082" at bounding box center [239, 117] width 120 height 53
click at [194, 111] on link "2004082" at bounding box center [208, 117] width 36 height 13
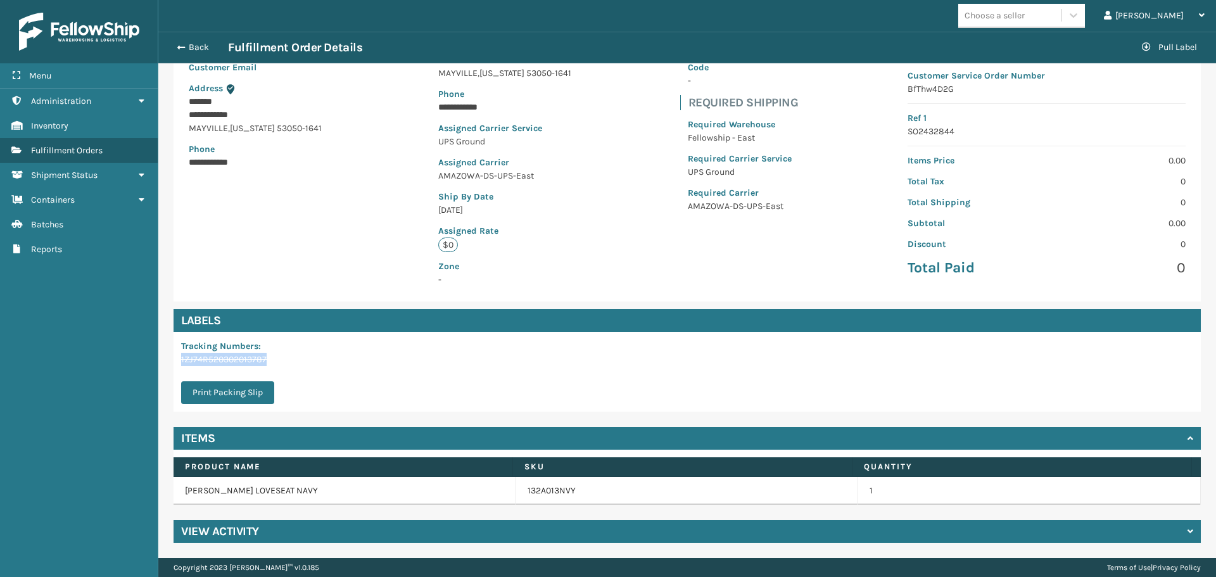
drag, startPoint x: 182, startPoint y: 356, endPoint x: 278, endPoint y: 355, distance: 96.2
click at [278, 355] on p "1ZJ74R520302013787" at bounding box center [231, 359] width 101 height 13
click at [281, 368] on div "Tracking Numbers : 1ZJ74R520302013787 Print Packing Slip" at bounding box center [231, 372] width 116 height 80
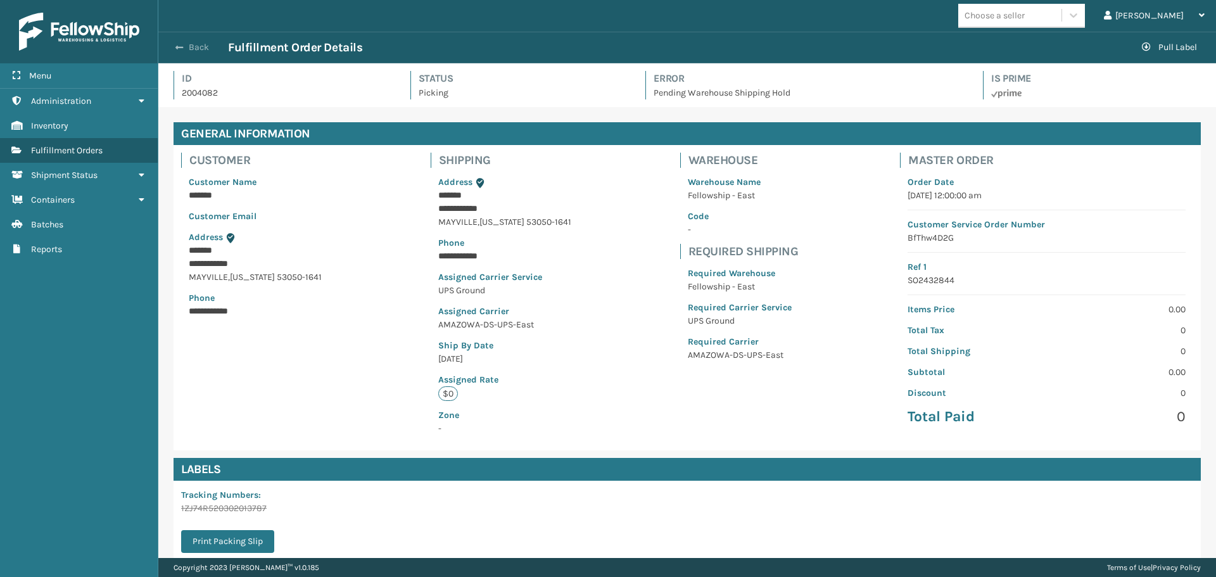
click at [175, 49] on span "button" at bounding box center [179, 47] width 8 height 9
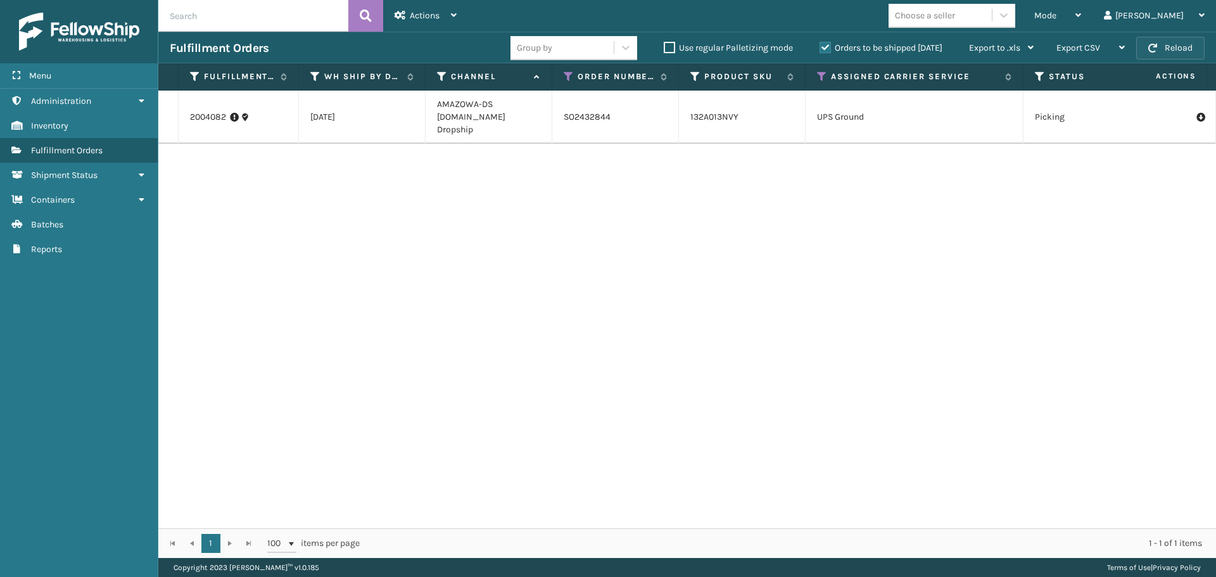
click at [1156, 47] on span "button" at bounding box center [1152, 48] width 9 height 9
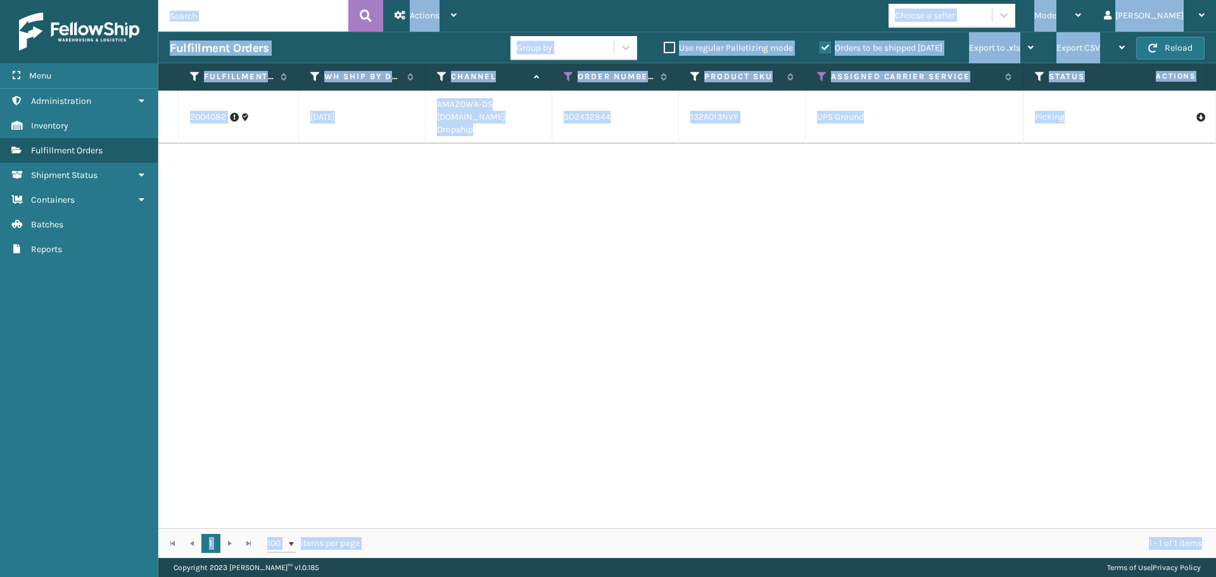
click at [1156, 47] on span "button" at bounding box center [1152, 48] width 9 height 9
click at [848, 286] on div "2004082 [DATE] AMAZOWA-DS [DOMAIN_NAME] Dropship SO2432844 132A013NVY UPS Groun…" at bounding box center [686, 310] width 1057 height 438
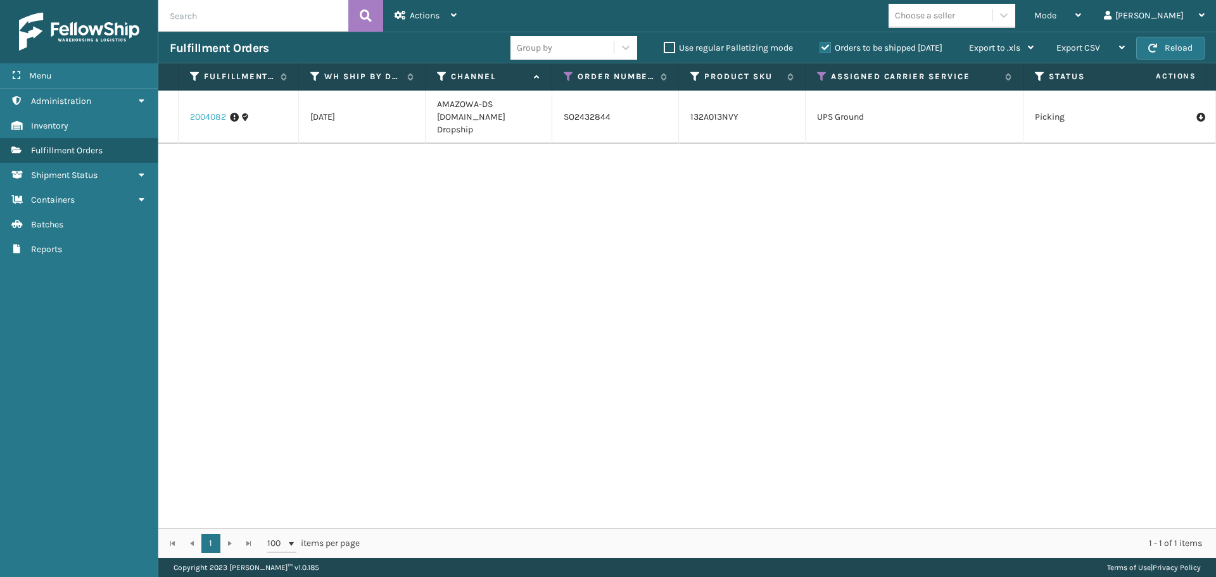
click at [208, 111] on link "2004082" at bounding box center [208, 117] width 36 height 13
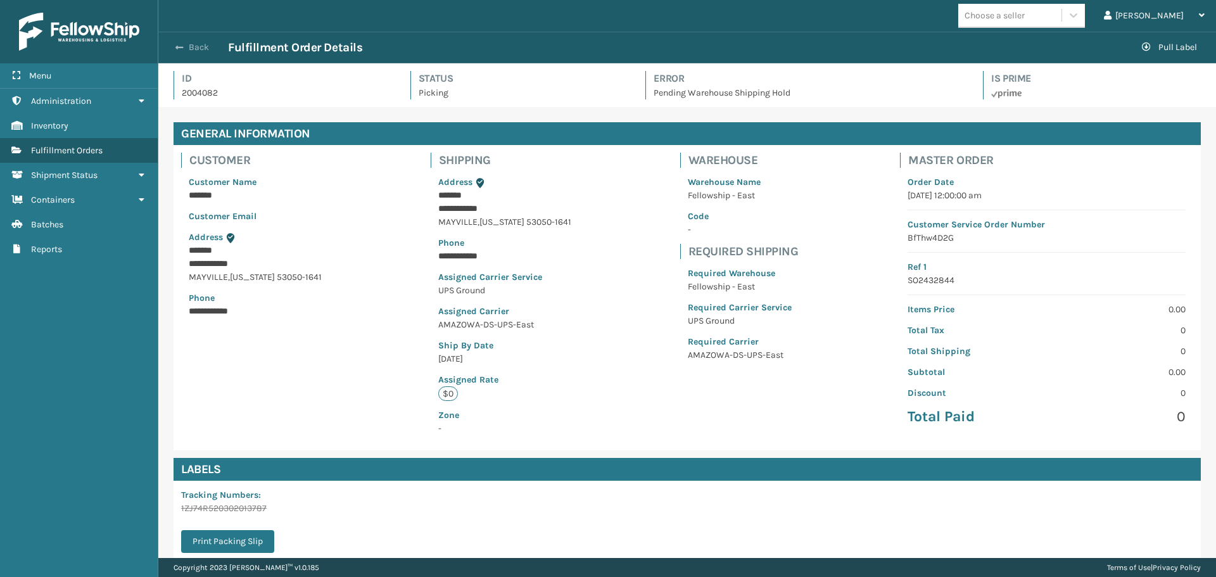
click at [200, 51] on button "Back" at bounding box center [199, 47] width 58 height 11
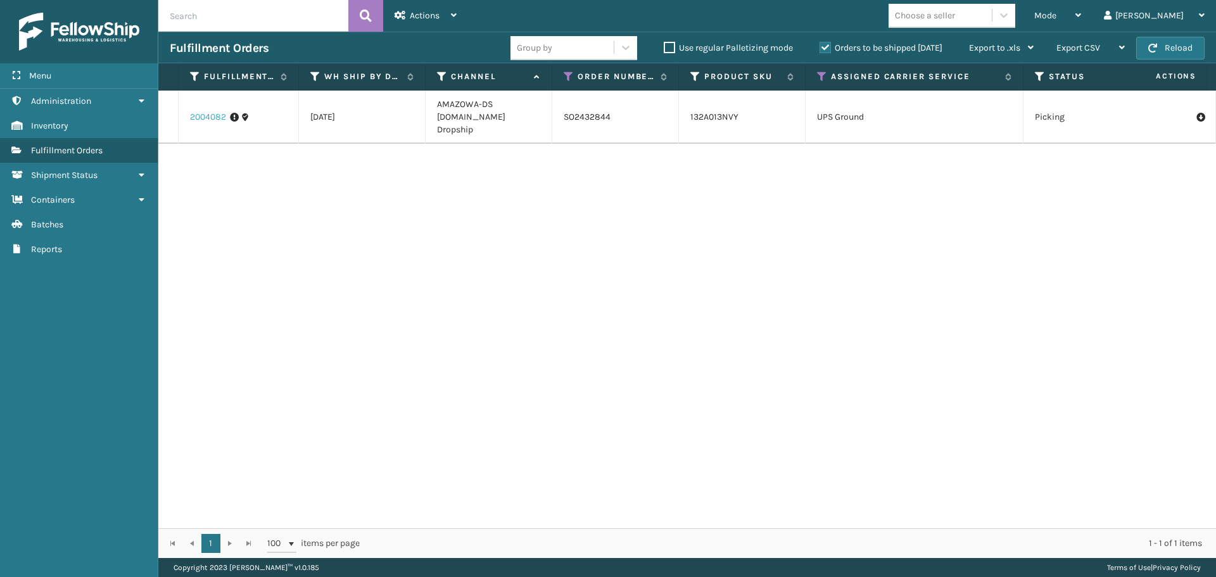
click at [206, 111] on link "2004082" at bounding box center [208, 117] width 36 height 13
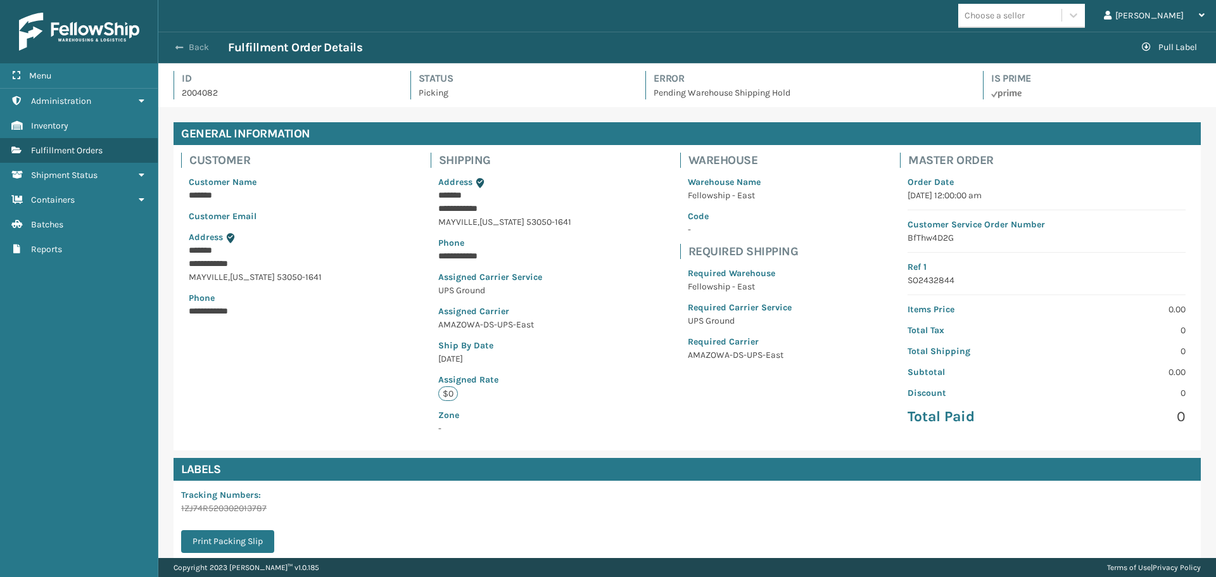
click at [188, 51] on button "Back" at bounding box center [199, 47] width 58 height 11
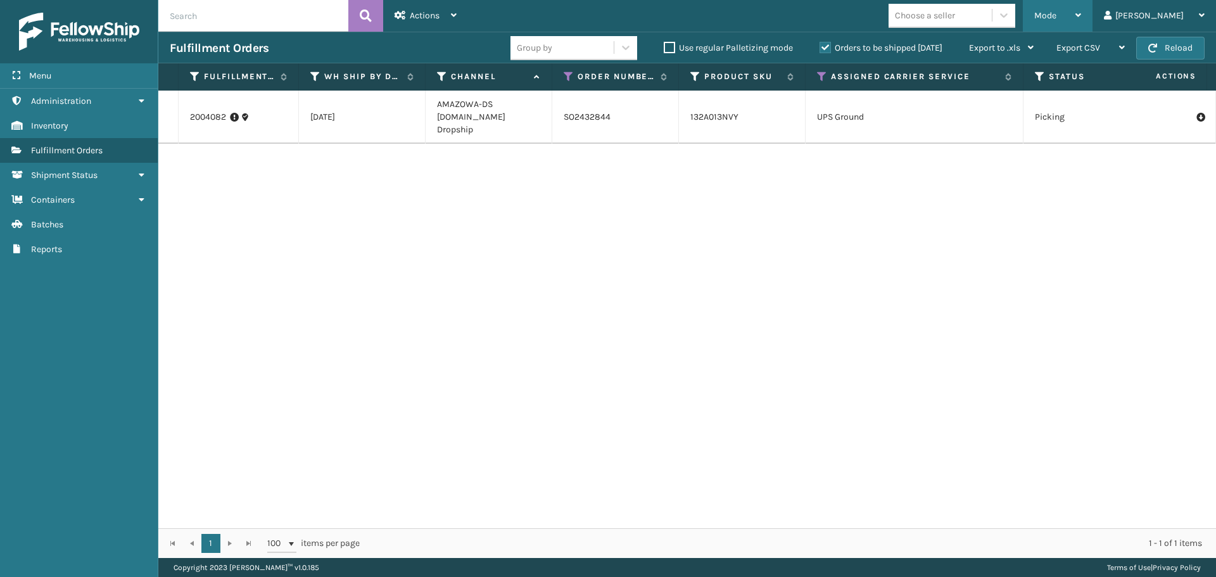
click at [1056, 15] on span "Mode" at bounding box center [1045, 15] width 22 height 11
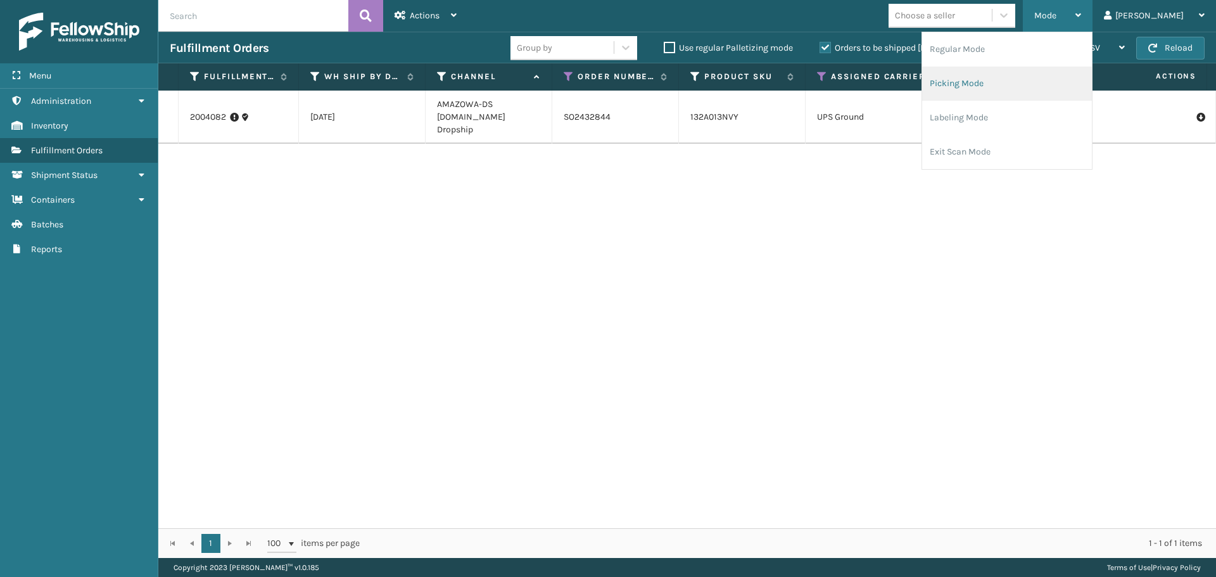
click at [1036, 80] on li "Picking Mode" at bounding box center [1007, 83] width 170 height 34
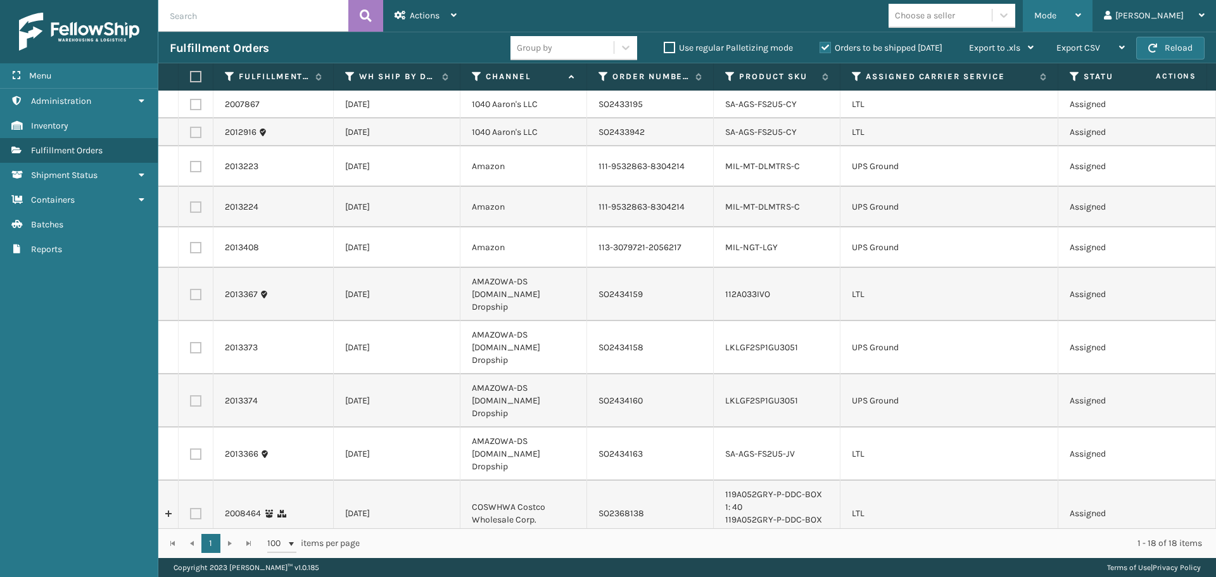
click at [1056, 19] on span "Mode" at bounding box center [1045, 15] width 22 height 11
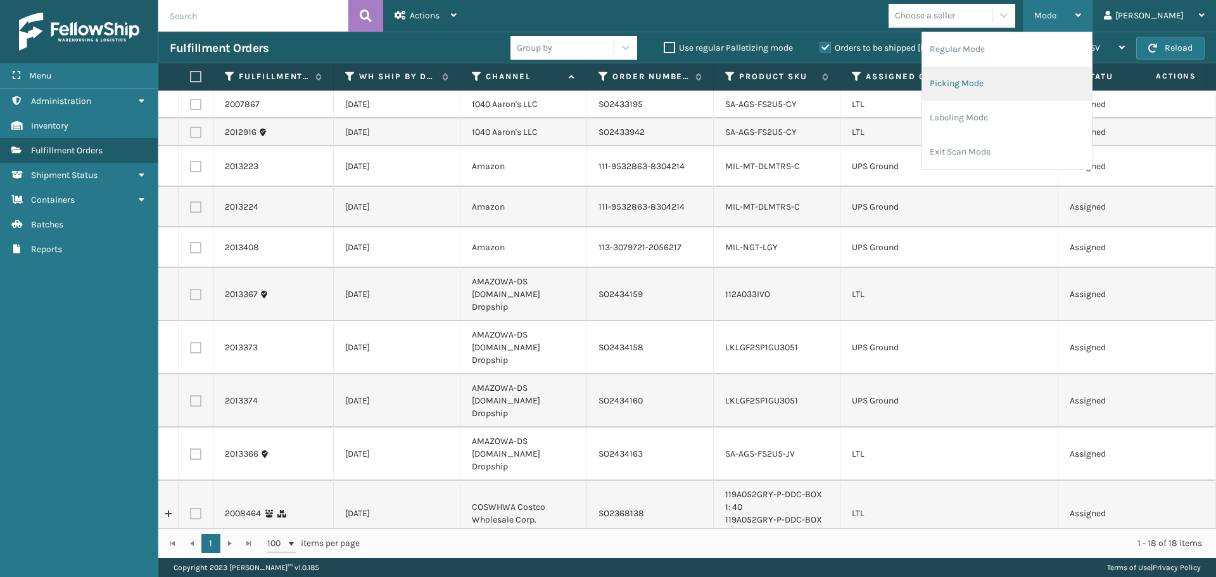
click at [1025, 82] on li "Picking Mode" at bounding box center [1007, 83] width 170 height 34
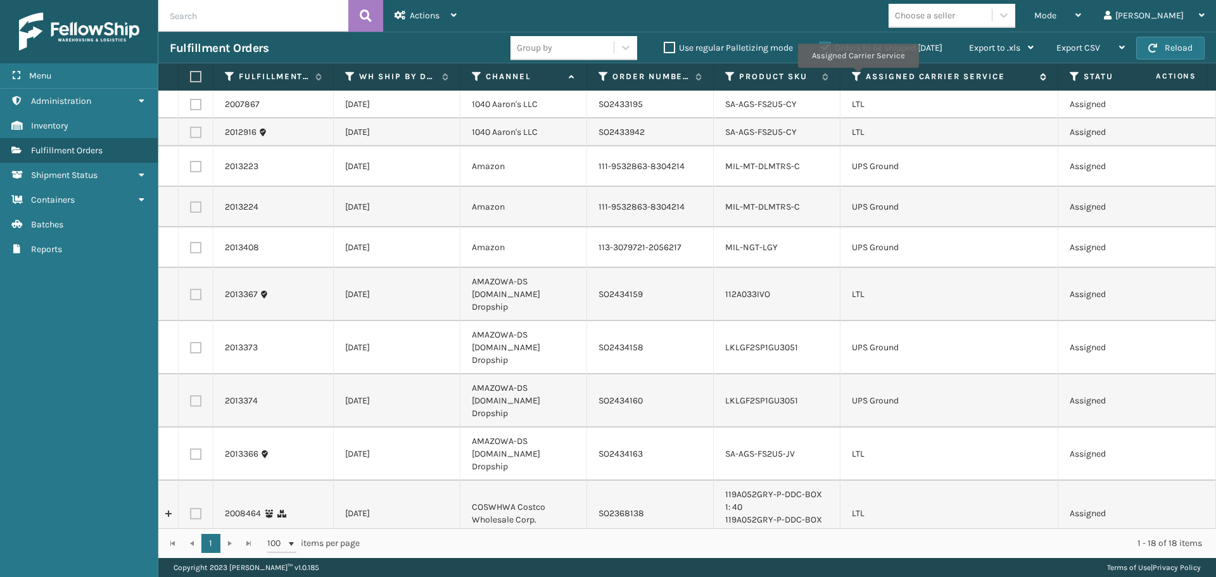
click at [857, 76] on icon at bounding box center [857, 76] width 10 height 11
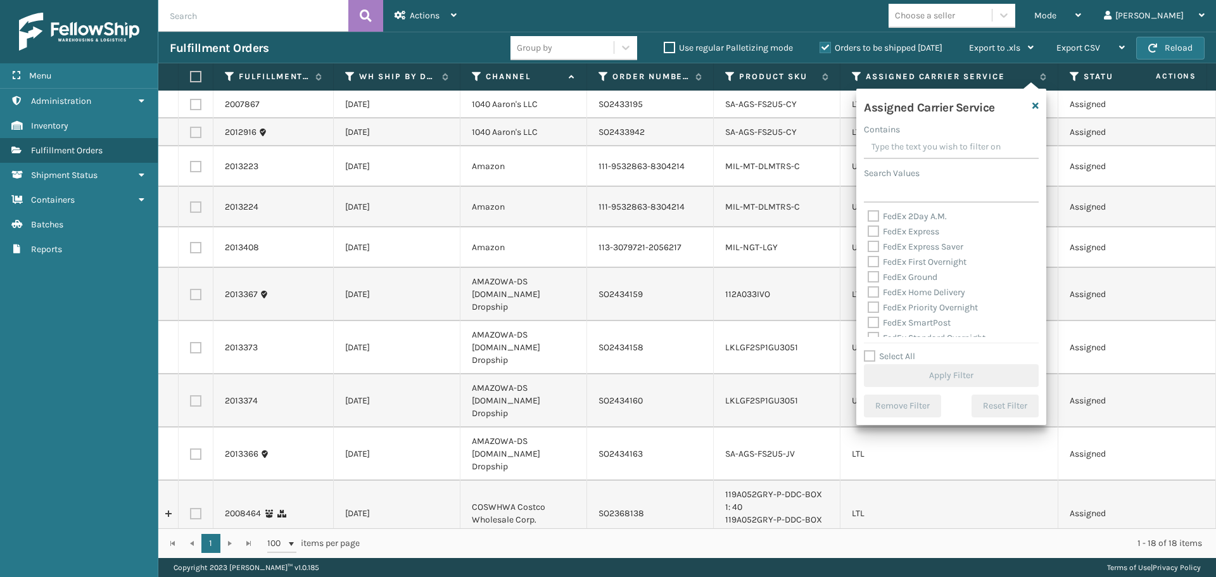
scroll to position [127, 0]
click at [872, 272] on label "LTL" at bounding box center [881, 273] width 28 height 11
click at [868, 272] on input "LTL" at bounding box center [867, 270] width 1 height 8
checkbox input "true"
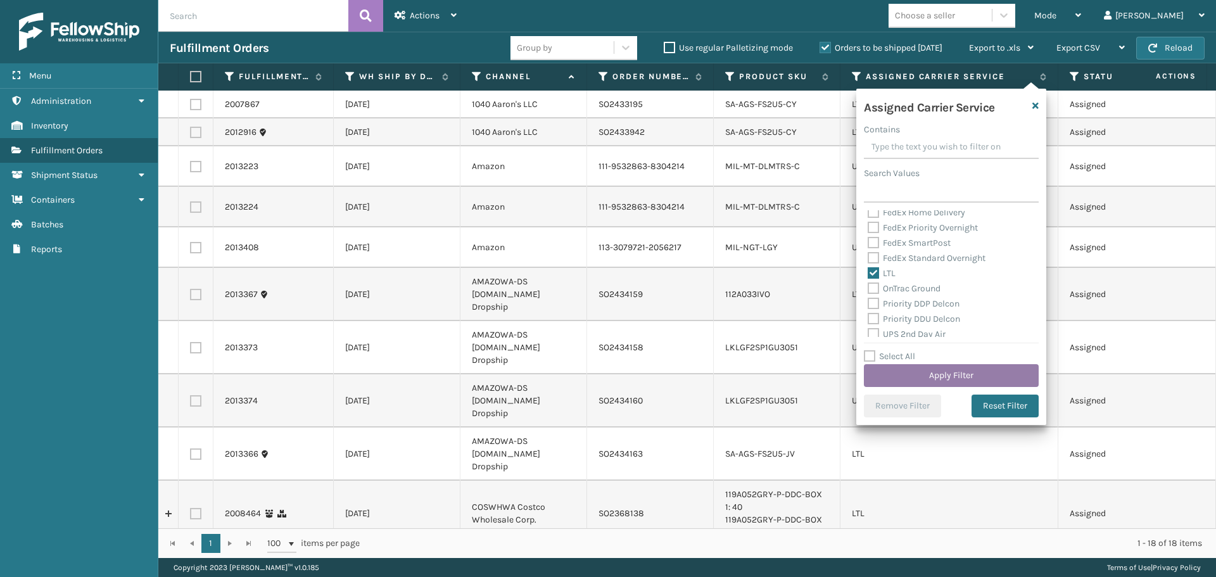
click at [900, 369] on button "Apply Filter" at bounding box center [951, 375] width 175 height 23
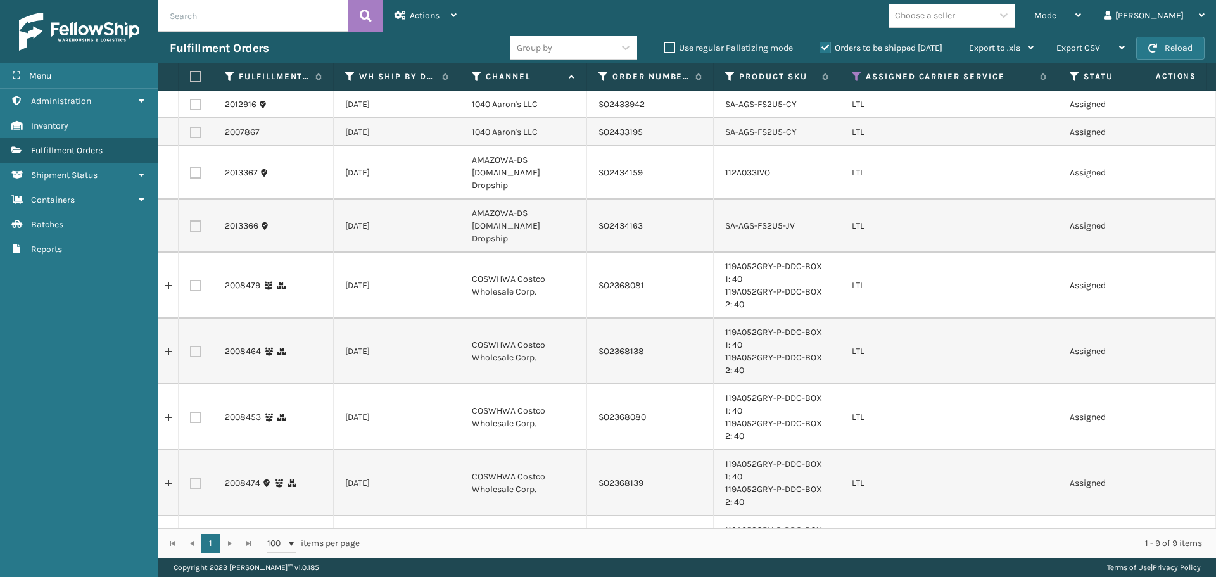
click at [886, 23] on div "Mode Regular Mode Picking Mode Labeling Mode Exit Scan Mode Choose a seller [PE…" at bounding box center [842, 16] width 748 height 32
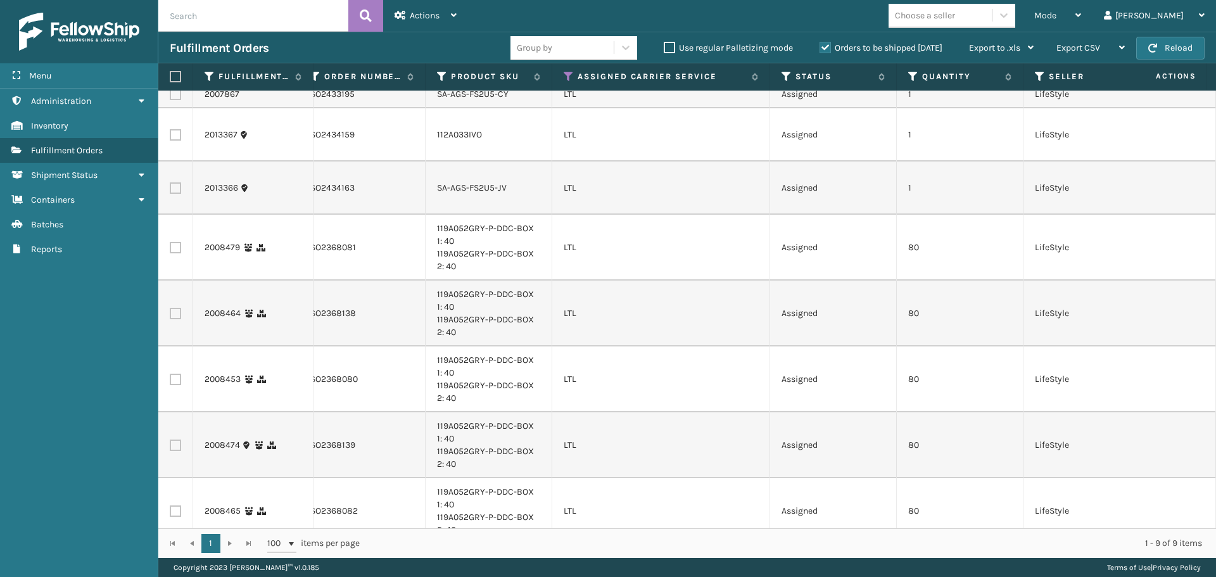
scroll to position [0, 0]
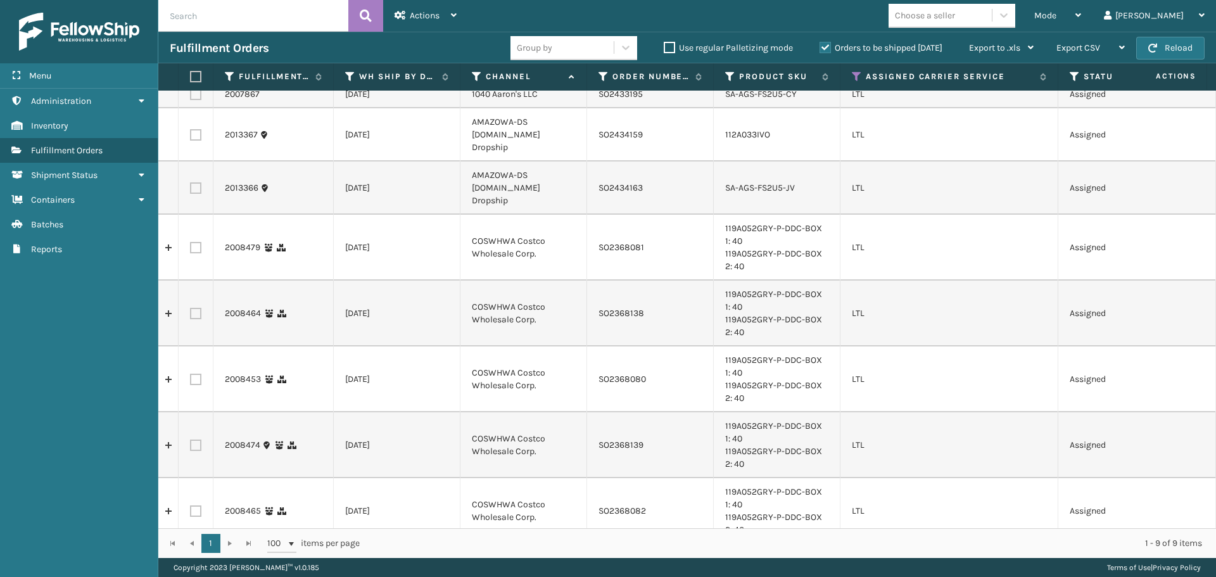
click at [192, 505] on label at bounding box center [195, 510] width 11 height 11
click at [191, 505] on input "checkbox" at bounding box center [190, 509] width 1 height 8
checkbox input "true"
click at [440, 20] on div "Actions" at bounding box center [425, 16] width 62 height 32
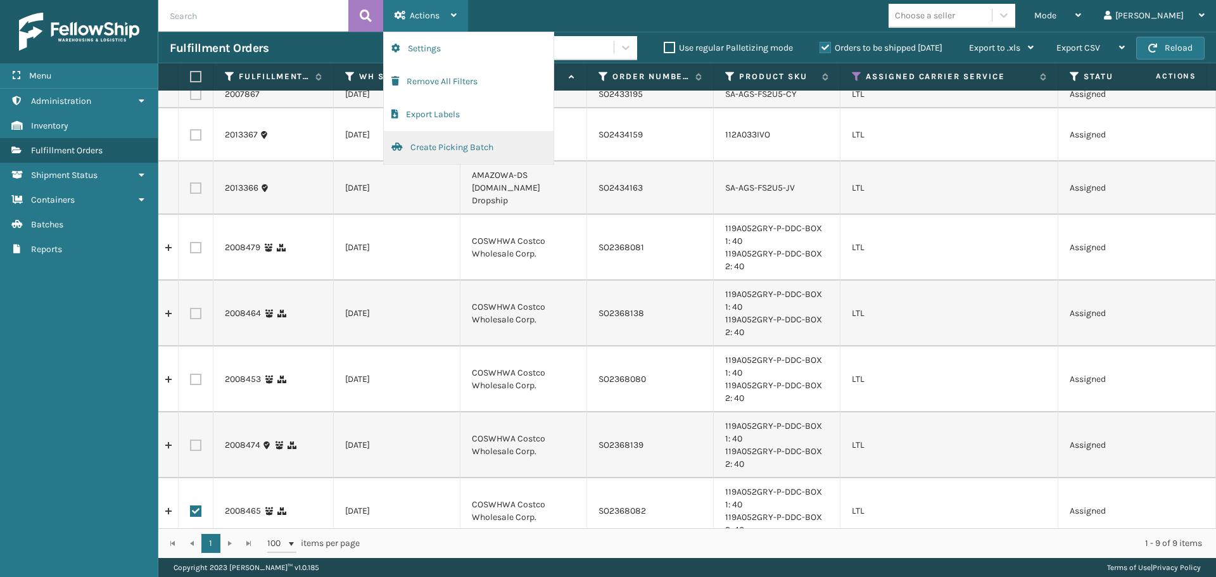
click at [446, 144] on button "Create Picking Batch" at bounding box center [469, 147] width 170 height 33
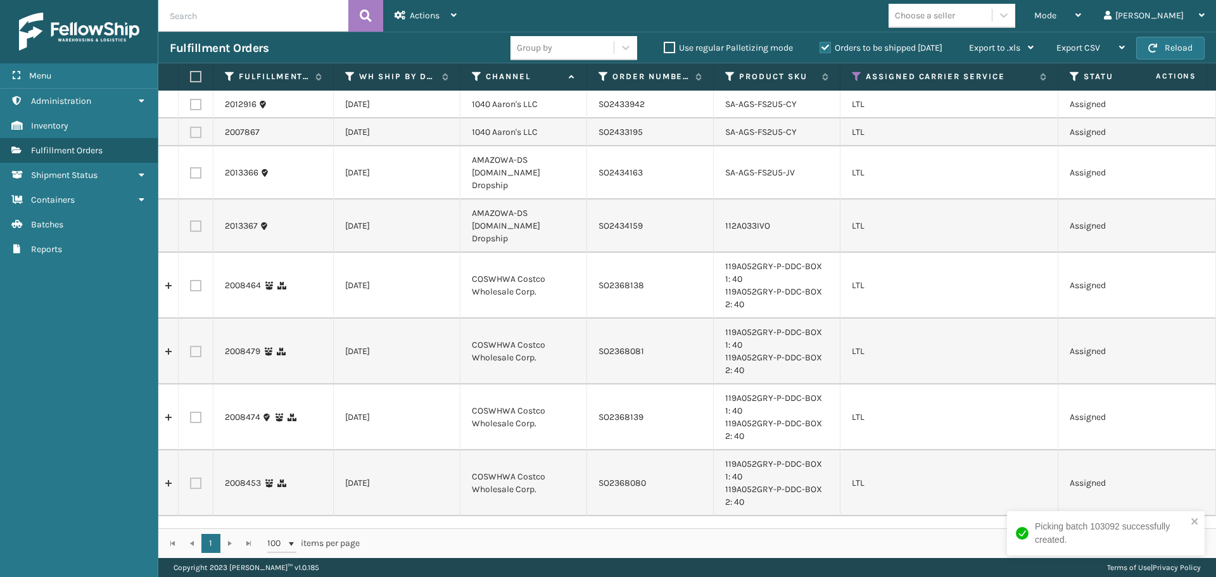
click at [199, 280] on label at bounding box center [195, 285] width 11 height 11
click at [191, 280] on input "checkbox" at bounding box center [190, 284] width 1 height 8
checkbox input "true"
click at [439, 28] on div "Actions" at bounding box center [425, 16] width 62 height 32
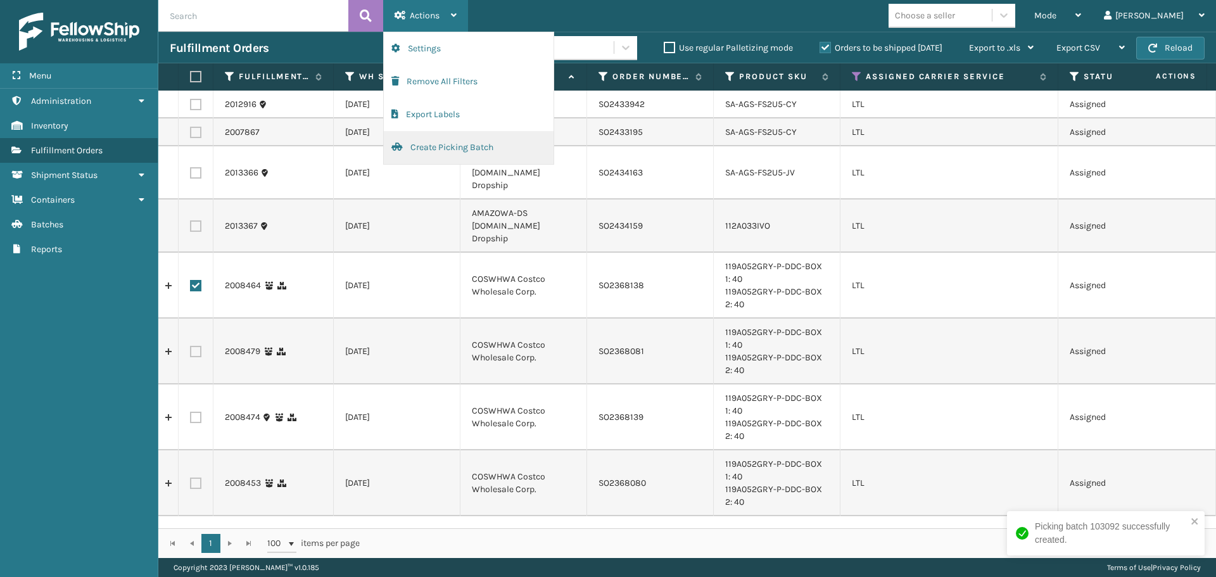
click at [425, 145] on button "Create Picking Batch" at bounding box center [469, 147] width 170 height 33
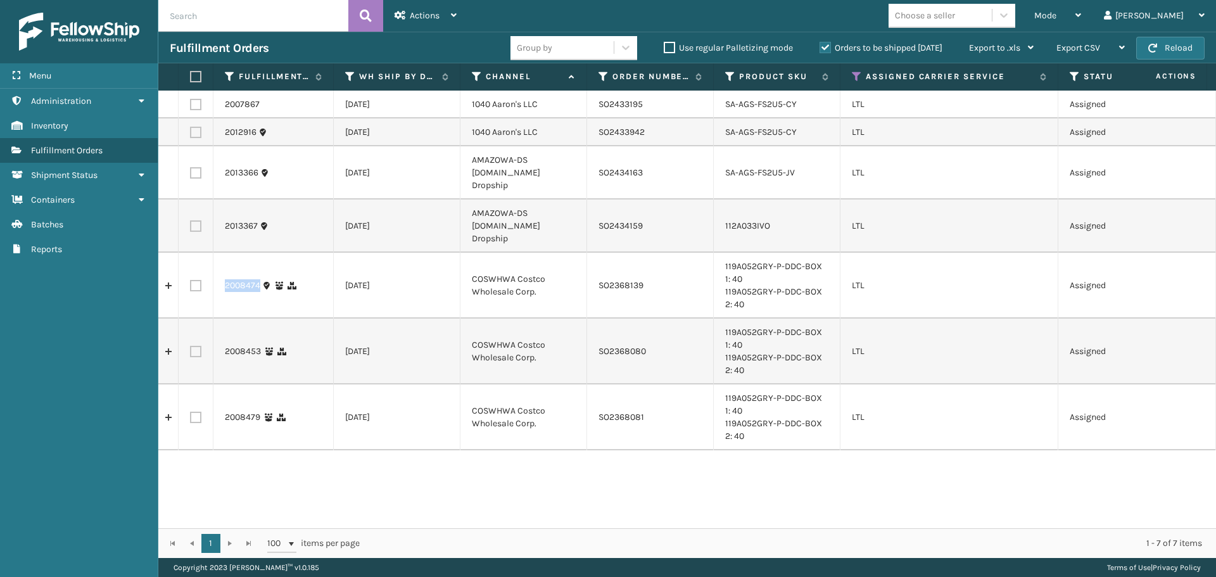
drag, startPoint x: 260, startPoint y: 261, endPoint x: 214, endPoint y: 261, distance: 46.2
click at [214, 261] on td "2008474" at bounding box center [273, 286] width 120 height 66
copy link "2008474"
drag, startPoint x: 260, startPoint y: 327, endPoint x: 206, endPoint y: 324, distance: 53.9
click at [206, 324] on tr "2008453 [DATE] COSWHWA Costco Wholesale Corp. SO2368080 119A052GRY-P-DDC-BOX 1:…" at bounding box center [1182, 351] width 2048 height 66
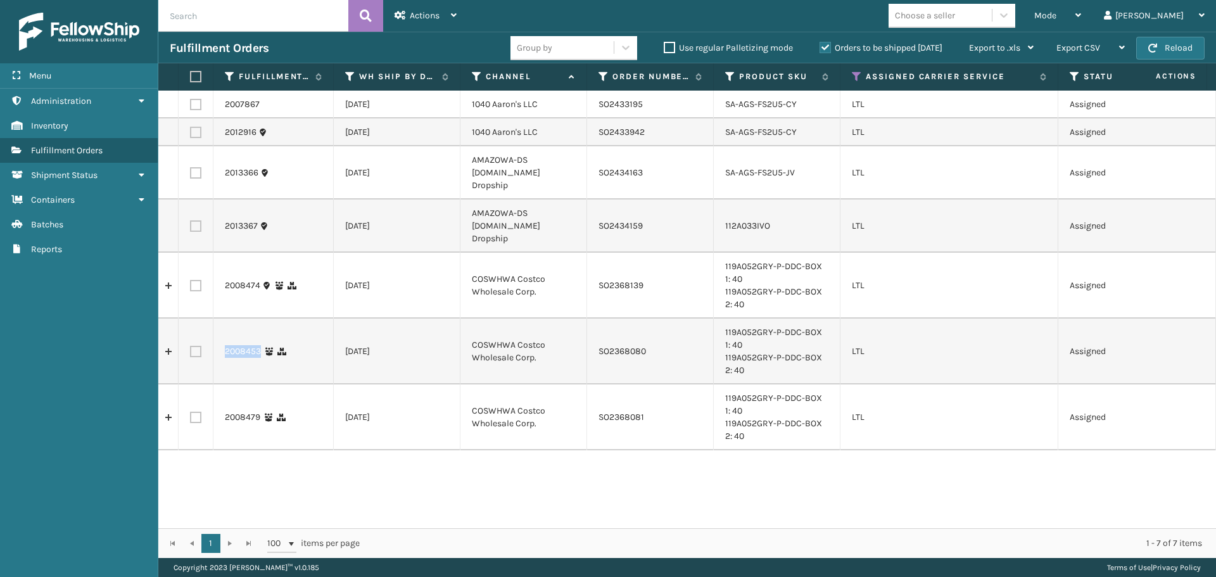
copy tr "2008453"
drag, startPoint x: 261, startPoint y: 392, endPoint x: 220, endPoint y: 394, distance: 41.8
click at [220, 394] on td "2008479" at bounding box center [273, 417] width 120 height 66
copy link "2008479"
click at [199, 168] on label at bounding box center [195, 172] width 11 height 11
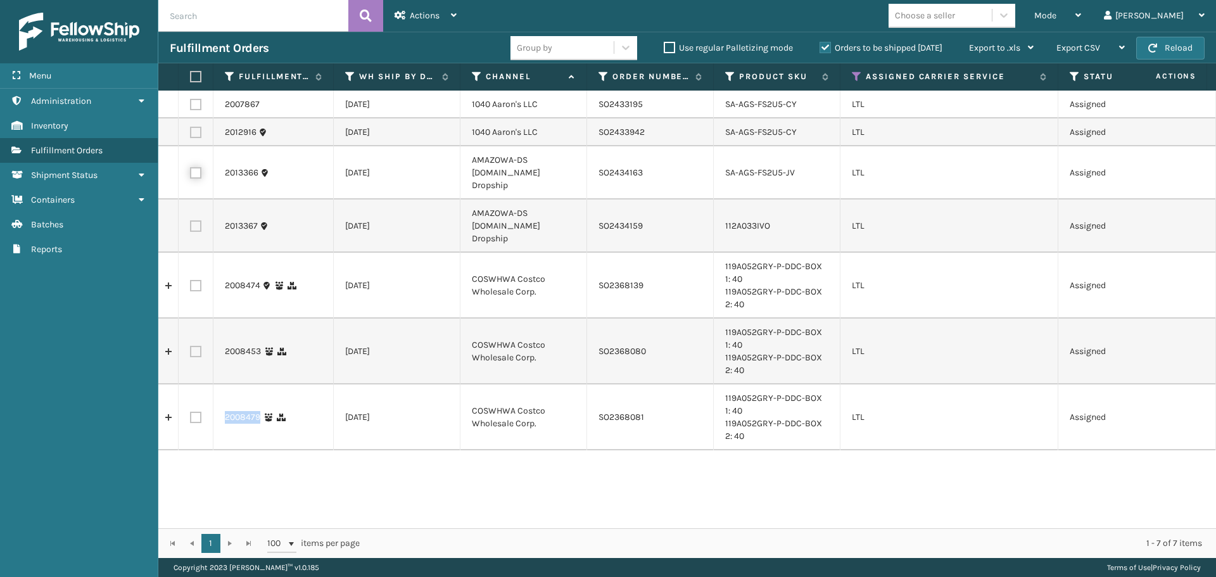
click at [191, 168] on input "checkbox" at bounding box center [190, 171] width 1 height 8
checkbox input "true"
click at [196, 220] on label at bounding box center [195, 225] width 11 height 11
click at [191, 220] on input "checkbox" at bounding box center [190, 224] width 1 height 8
checkbox input "true"
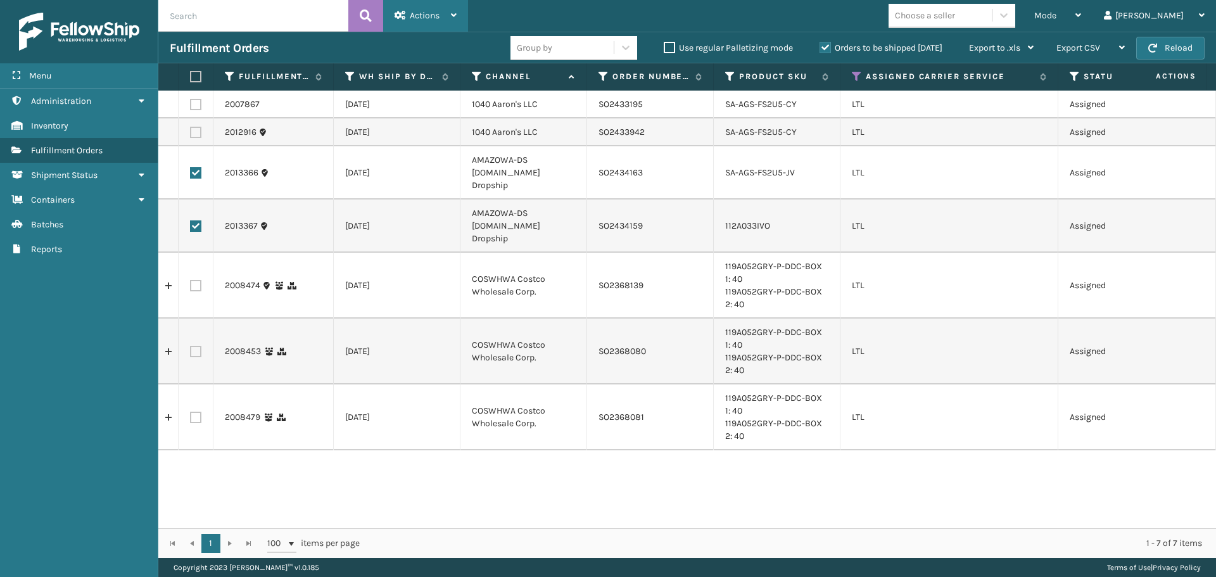
click at [414, 17] on span "Actions" at bounding box center [425, 15] width 30 height 11
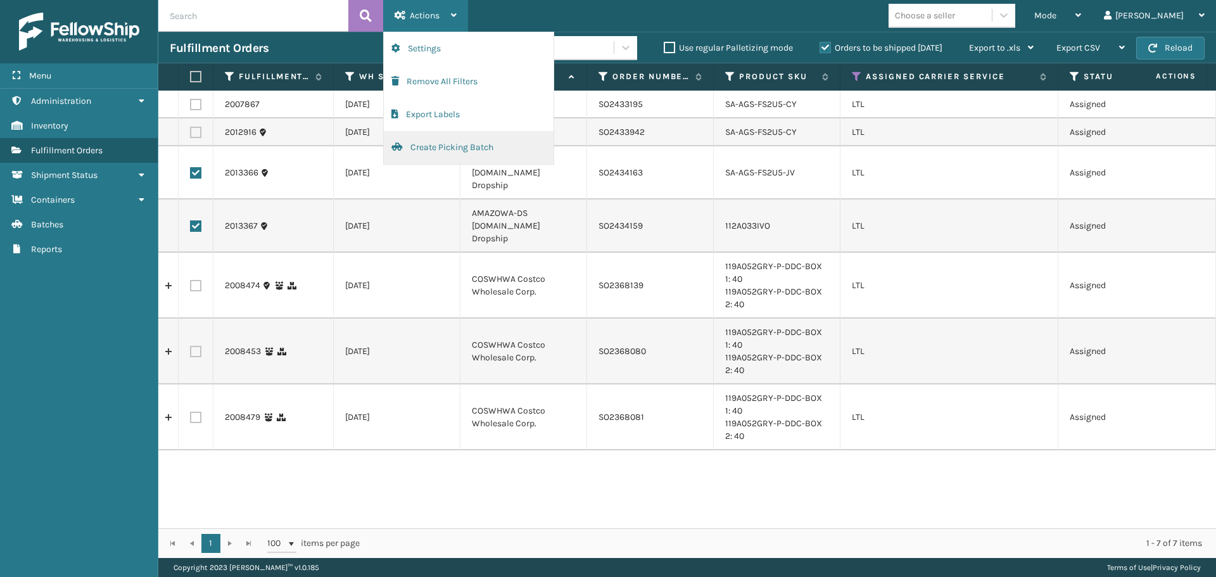
click at [427, 147] on button "Create Picking Batch" at bounding box center [469, 147] width 170 height 33
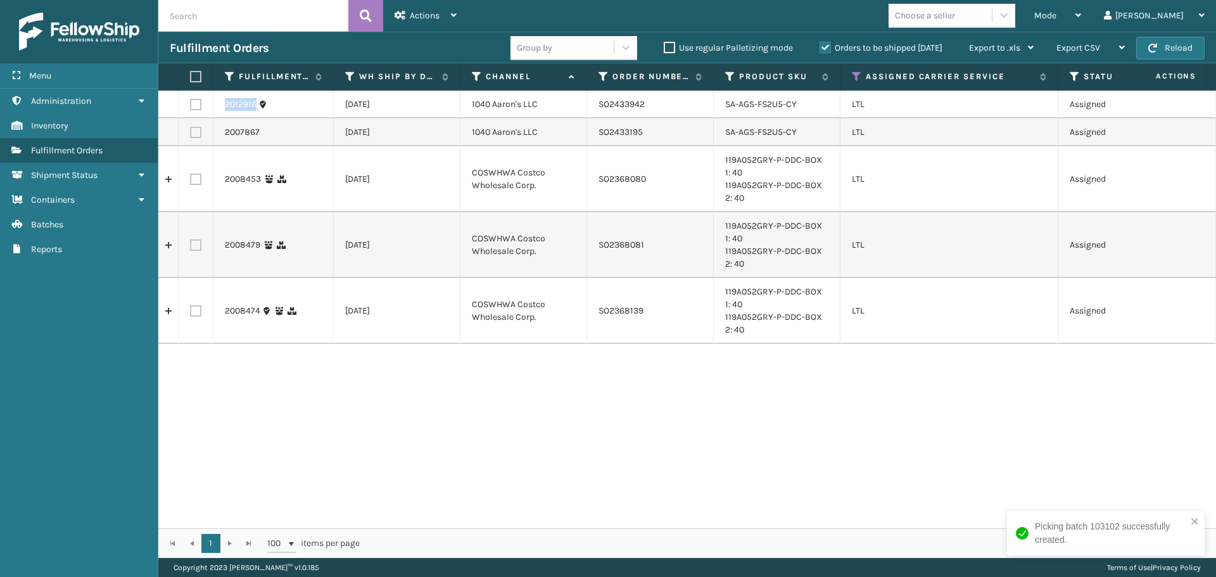
drag, startPoint x: 258, startPoint y: 105, endPoint x: 224, endPoint y: 107, distance: 33.6
click at [224, 107] on td "2012916" at bounding box center [273, 105] width 120 height 28
copy link "2012916"
click at [197, 103] on label at bounding box center [195, 104] width 11 height 11
click at [191, 103] on input "checkbox" at bounding box center [190, 103] width 1 height 8
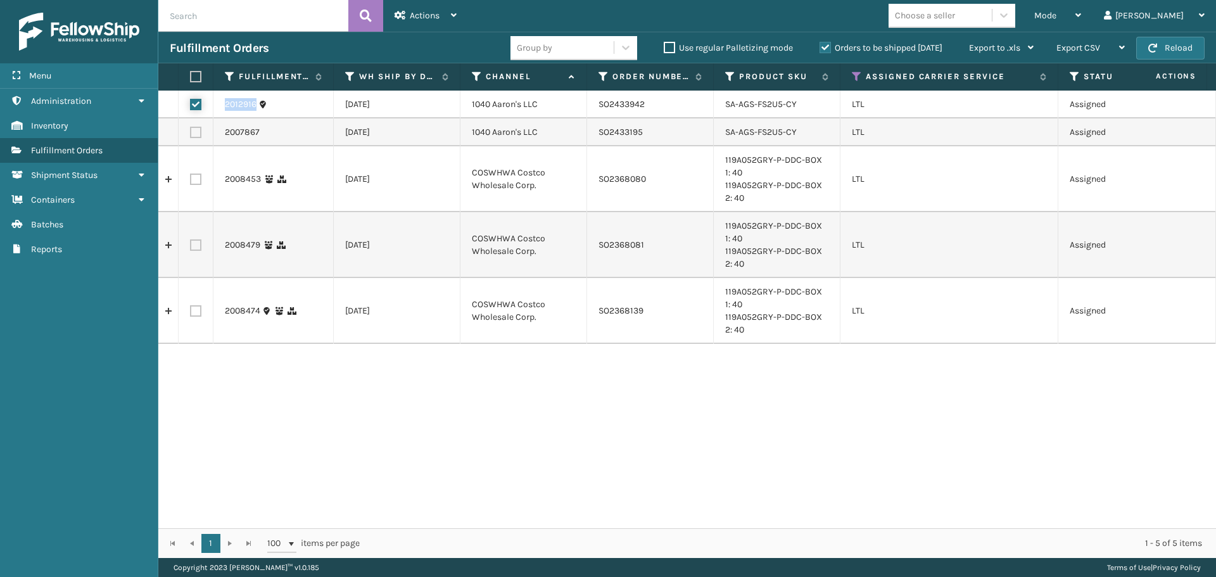
checkbox input "true"
click at [196, 130] on label at bounding box center [195, 132] width 11 height 11
click at [191, 130] on input "checkbox" at bounding box center [190, 131] width 1 height 8
checkbox input "true"
click at [418, 16] on span "Actions" at bounding box center [425, 15] width 30 height 11
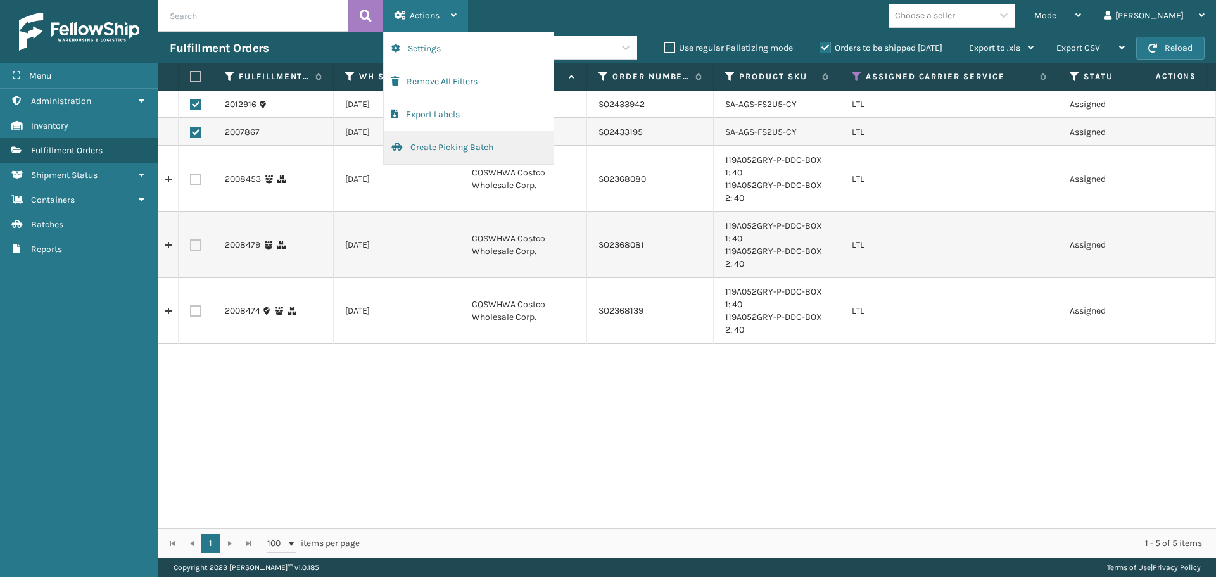
click at [426, 146] on button "Create Picking Batch" at bounding box center [469, 147] width 170 height 33
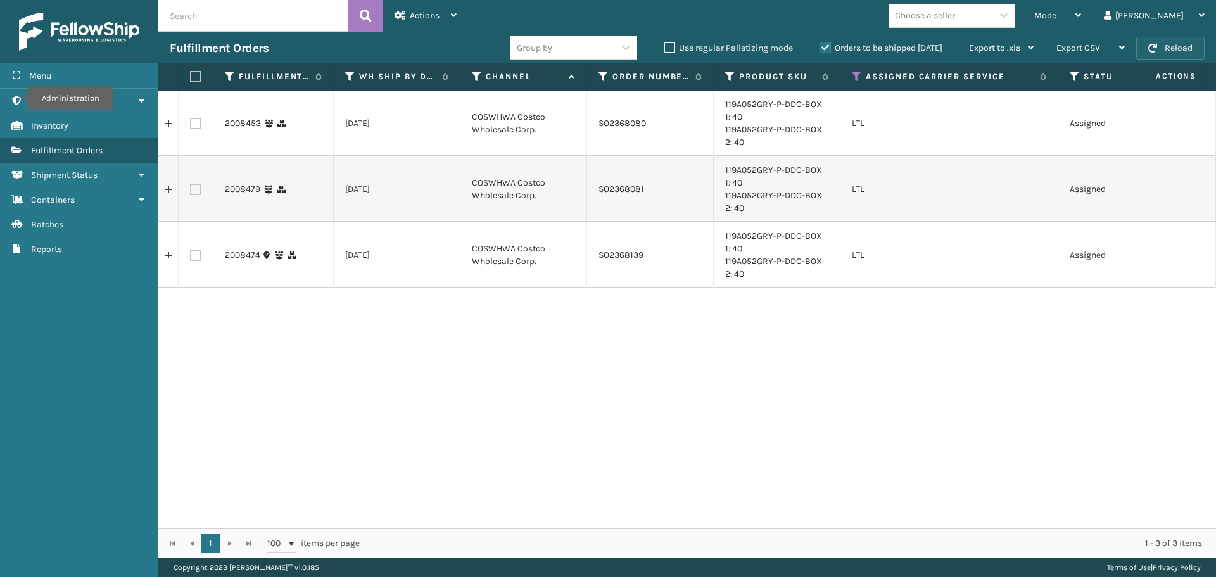
click at [1157, 44] on span "button" at bounding box center [1152, 48] width 9 height 9
click at [1192, 52] on button "Reload" at bounding box center [1170, 48] width 68 height 23
click at [1156, 44] on span "button" at bounding box center [1152, 48] width 9 height 9
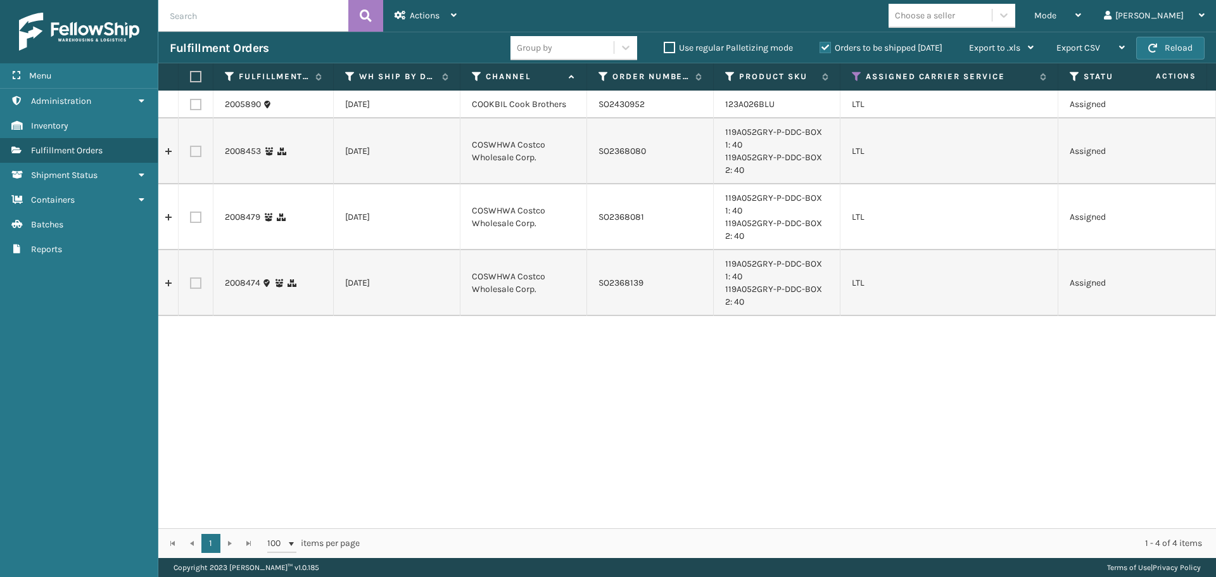
click at [196, 104] on label at bounding box center [195, 104] width 11 height 11
click at [191, 104] on input "checkbox" at bounding box center [190, 103] width 1 height 8
checkbox input "true"
click at [421, 30] on div "Actions" at bounding box center [425, 16] width 62 height 32
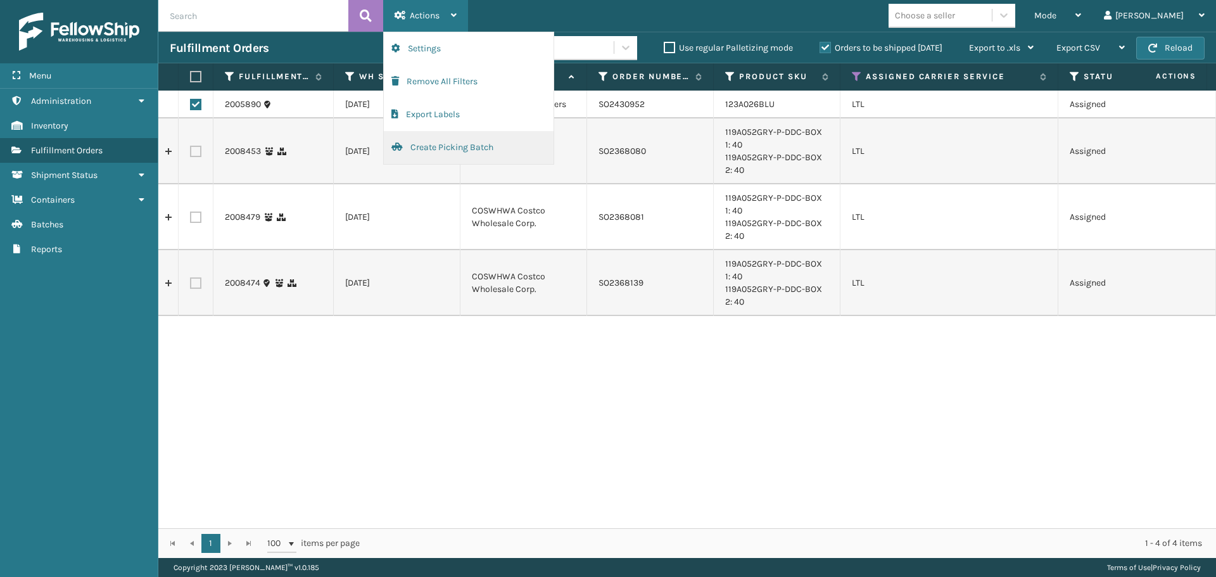
click at [434, 145] on button "Create Picking Batch" at bounding box center [469, 147] width 170 height 33
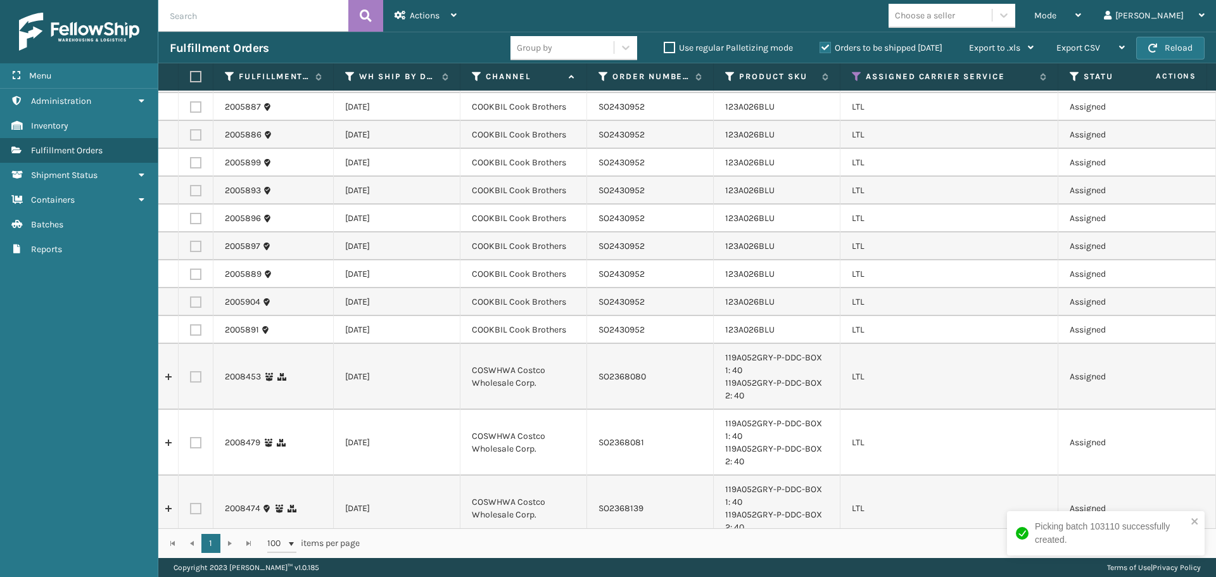
scroll to position [466, 0]
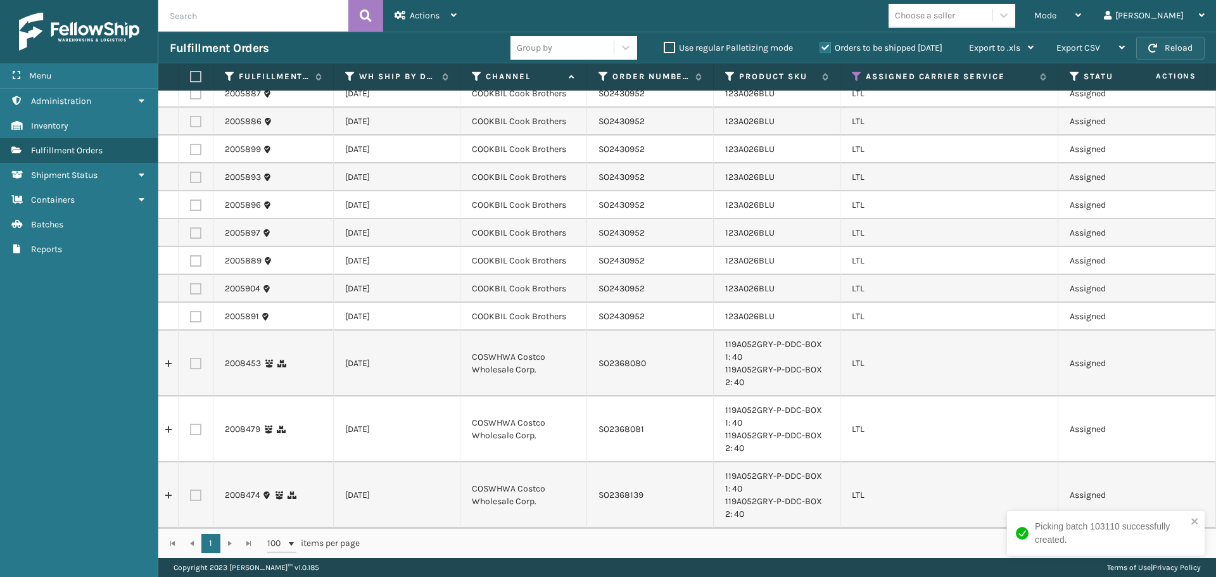
click at [1159, 50] on button "Reload" at bounding box center [1170, 48] width 68 height 23
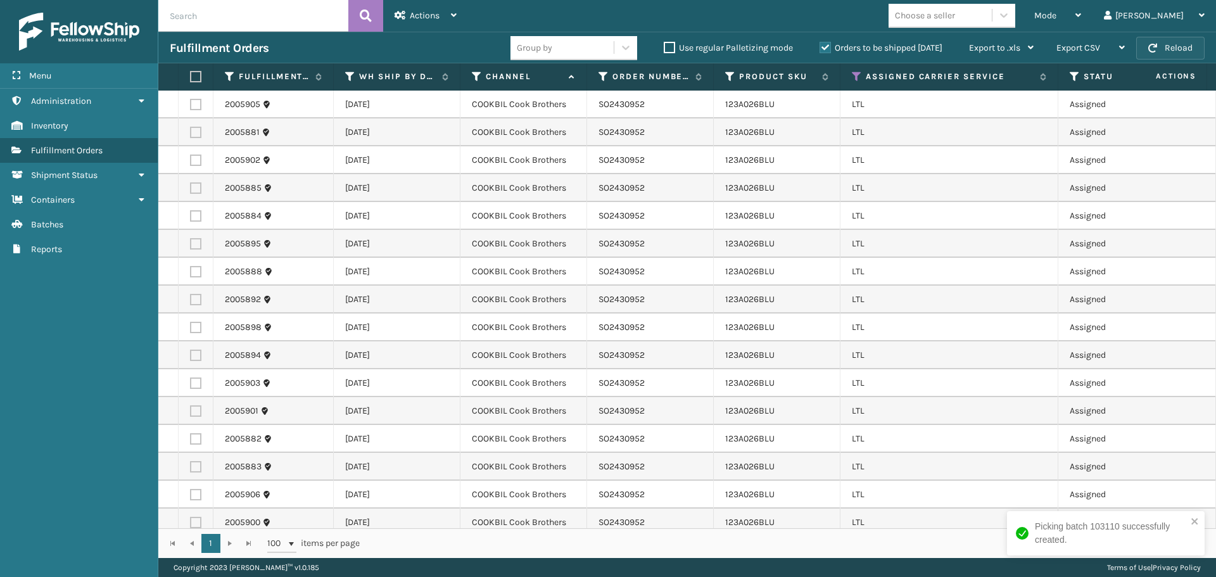
click at [1161, 49] on button "Reload" at bounding box center [1170, 48] width 68 height 23
click at [196, 77] on label at bounding box center [194, 76] width 8 height 11
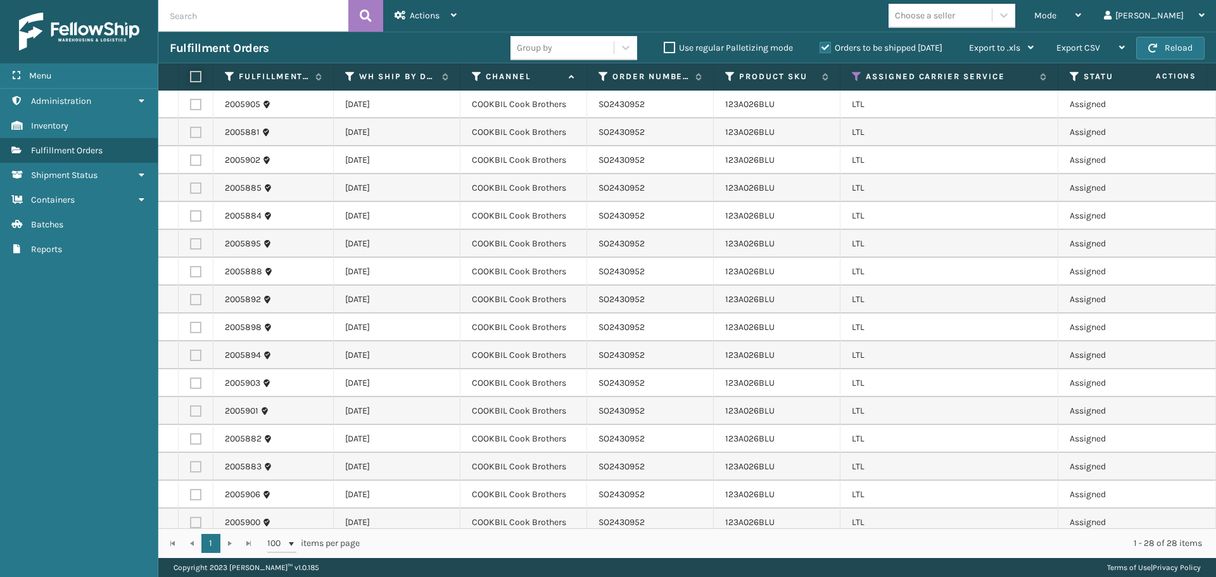
click at [191, 77] on input "checkbox" at bounding box center [190, 77] width 1 height 8
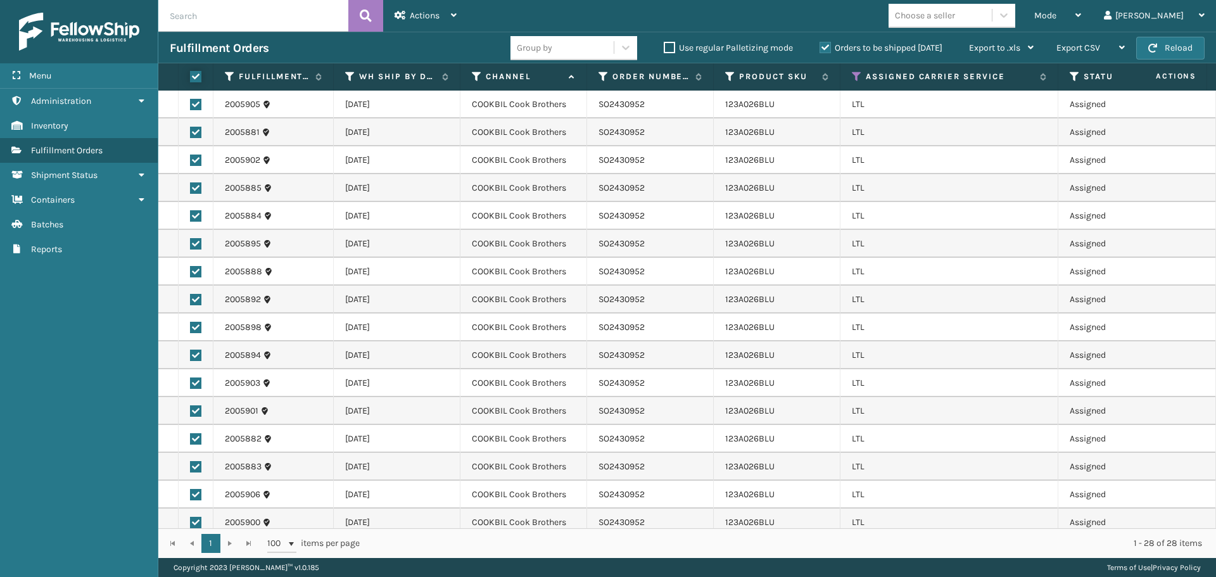
checkbox input "true"
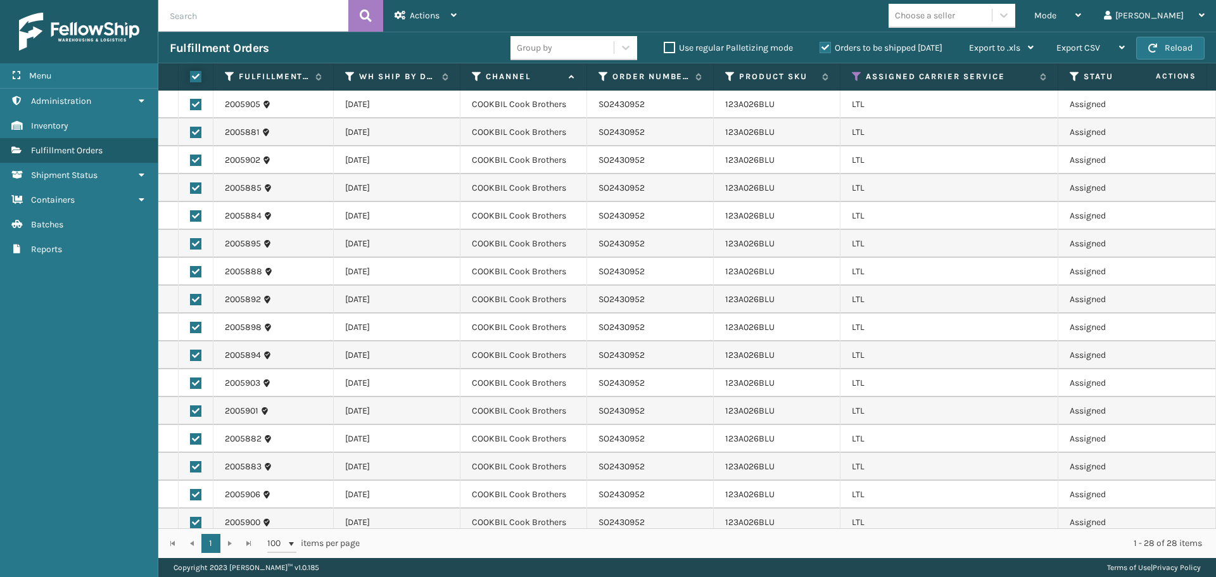
checkbox input "true"
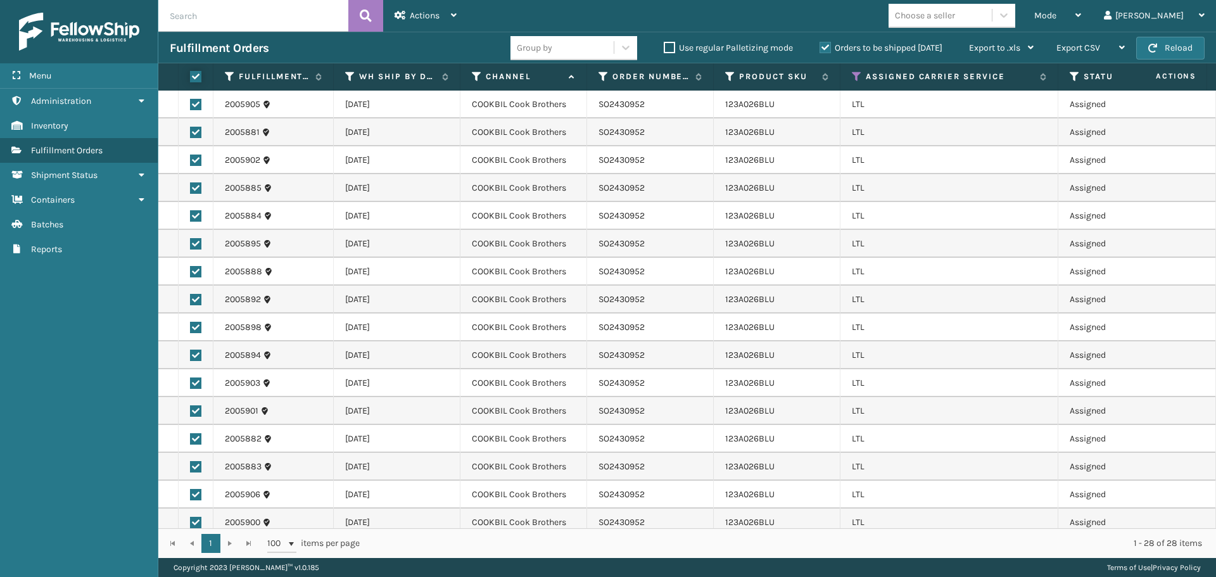
checkbox input "true"
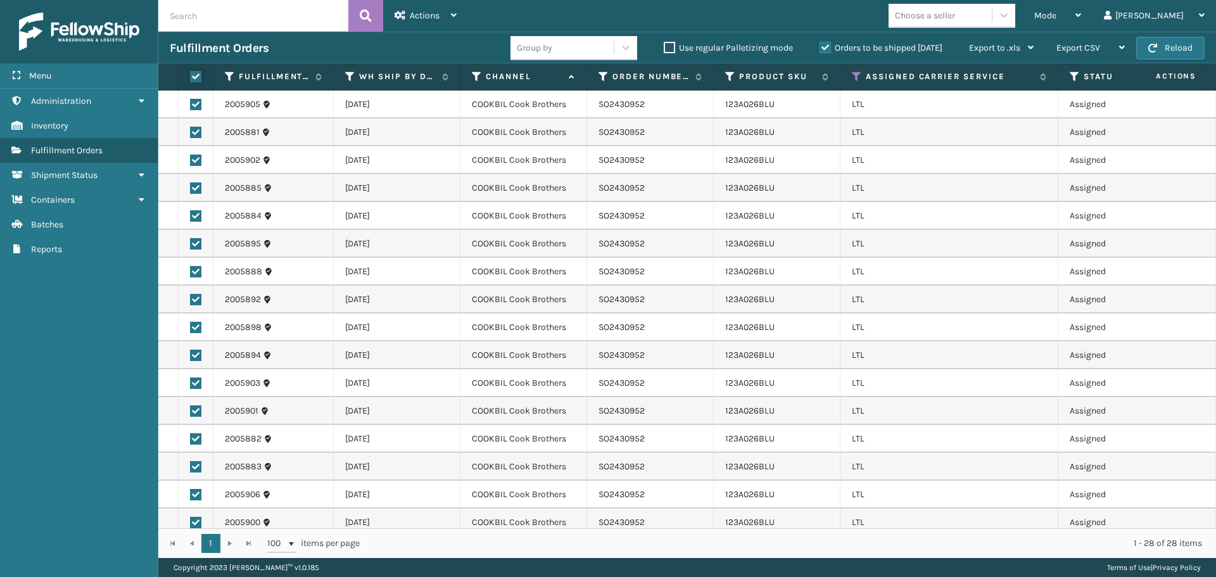
checkbox input "true"
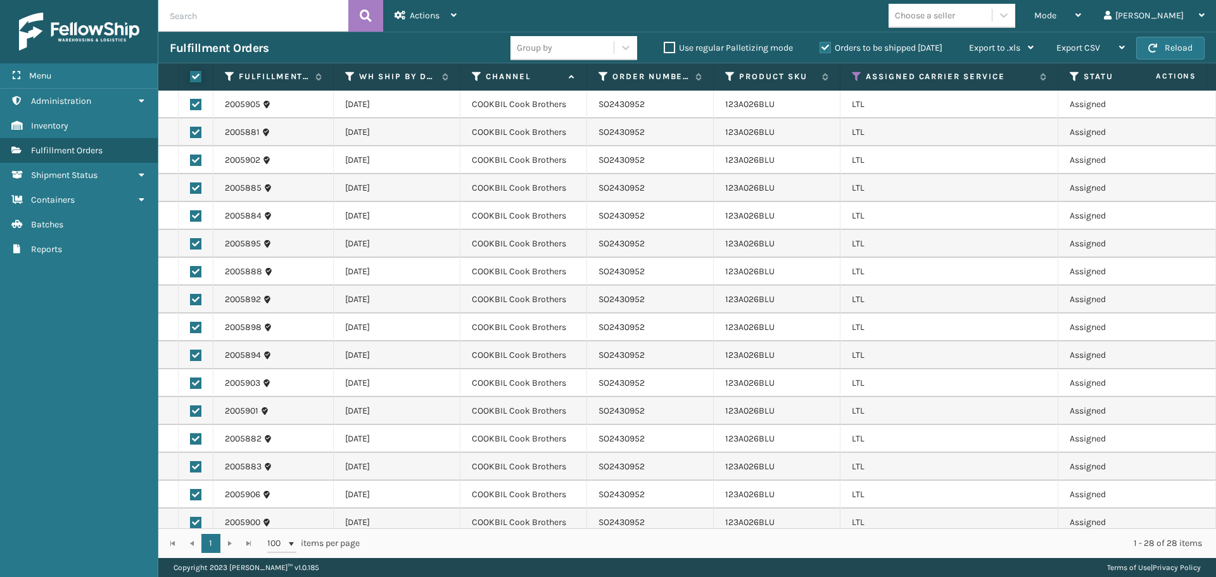
checkbox input "true"
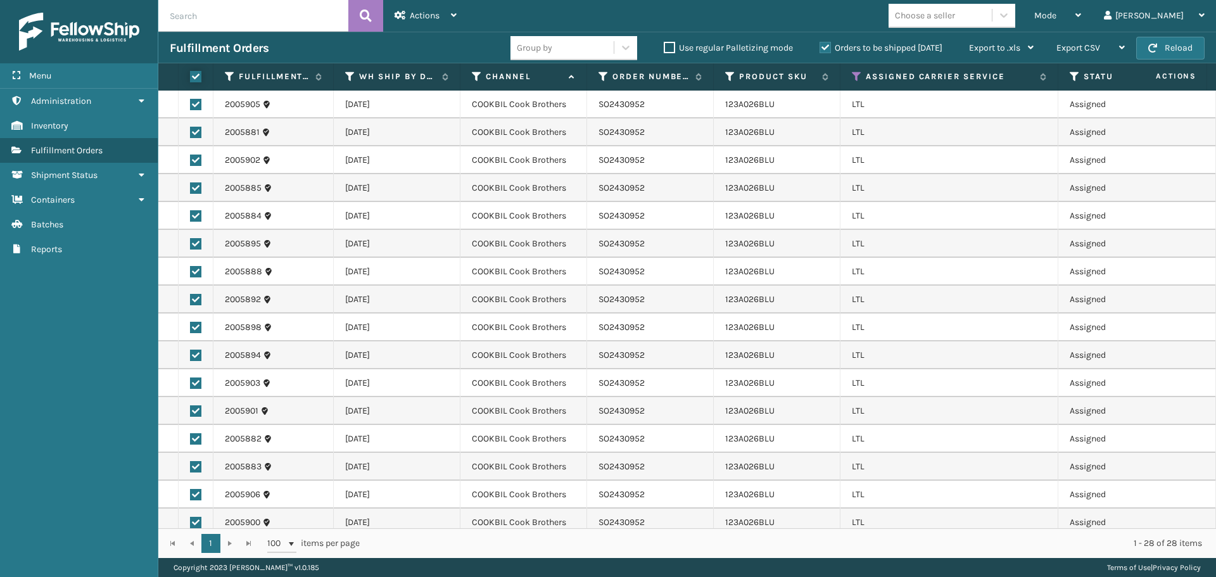
checkbox input "true"
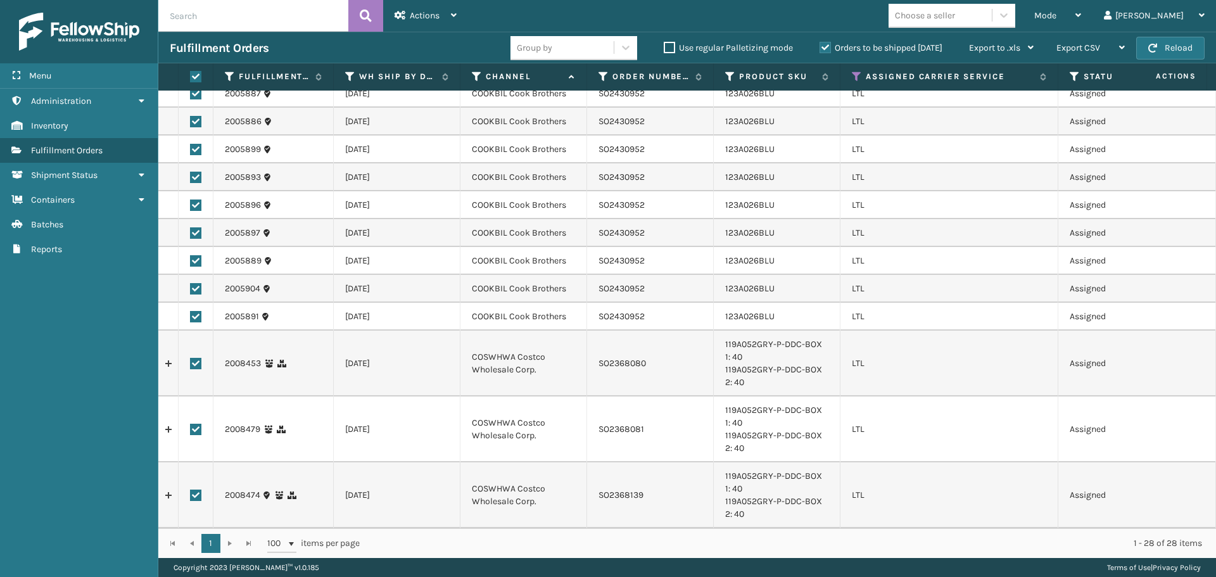
click at [197, 358] on label at bounding box center [195, 363] width 11 height 11
click at [191, 358] on input "checkbox" at bounding box center [190, 362] width 1 height 8
checkbox input "false"
click at [194, 424] on label at bounding box center [195, 429] width 11 height 11
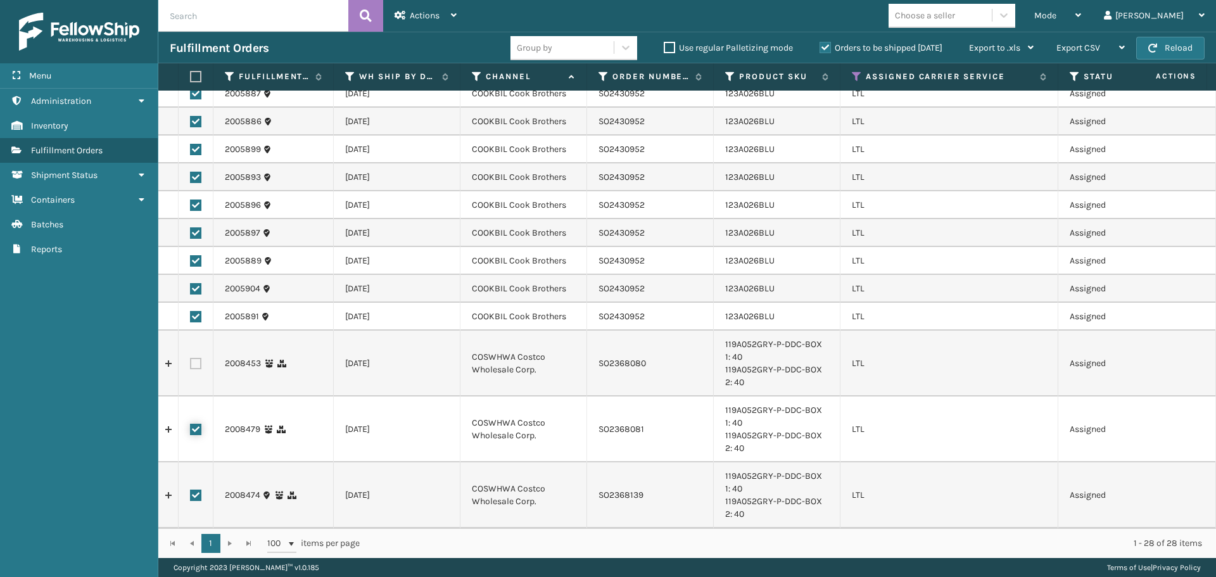
click at [191, 424] on input "checkbox" at bounding box center [190, 428] width 1 height 8
checkbox input "false"
click at [196, 489] on label at bounding box center [195, 494] width 11 height 11
click at [191, 489] on input "checkbox" at bounding box center [190, 493] width 1 height 8
checkbox input "false"
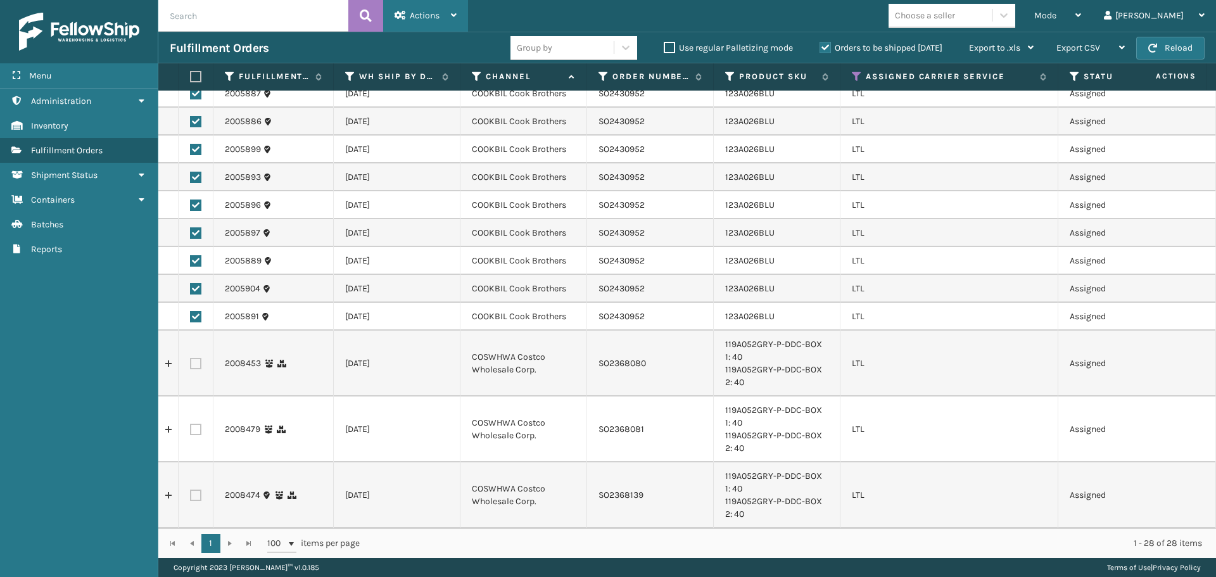
click at [450, 20] on div "Actions" at bounding box center [425, 16] width 62 height 32
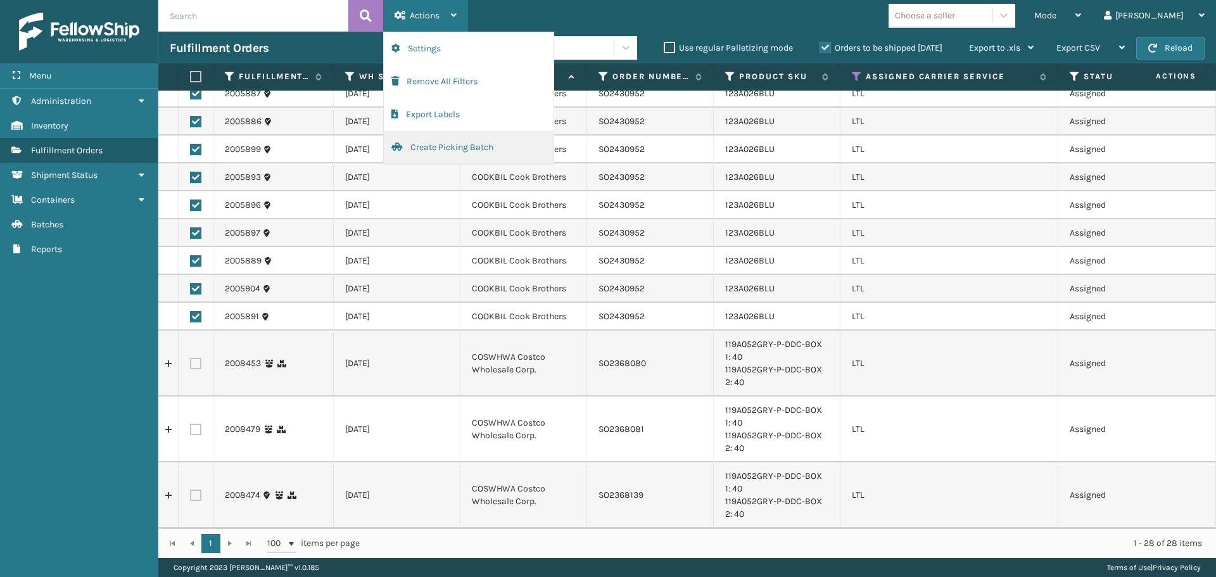
click at [438, 154] on button "Create Picking Batch" at bounding box center [469, 147] width 170 height 33
